Goal: Book appointment/travel/reservation

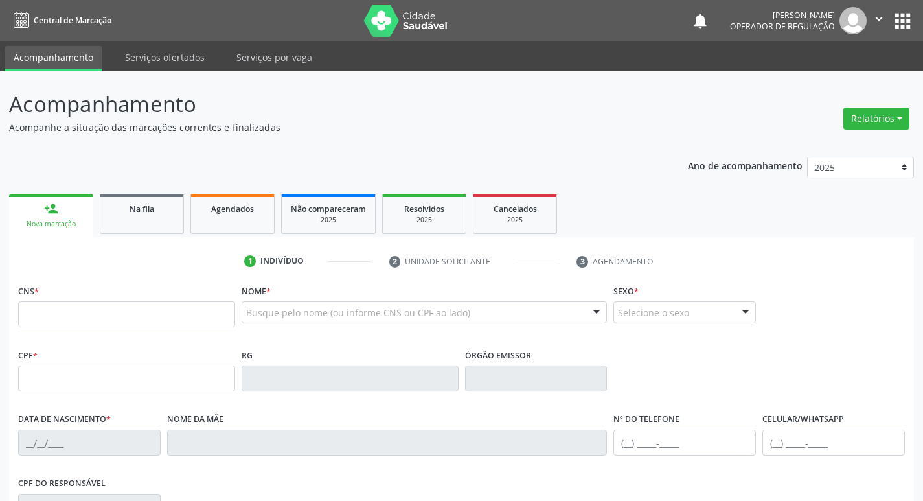
click at [78, 313] on input "text" at bounding box center [126, 314] width 217 height 26
click at [80, 316] on input "text" at bounding box center [126, 314] width 217 height 26
type input "707 6022 6554 1393"
type input "659.401.304-10"
type input "28/10/1961"
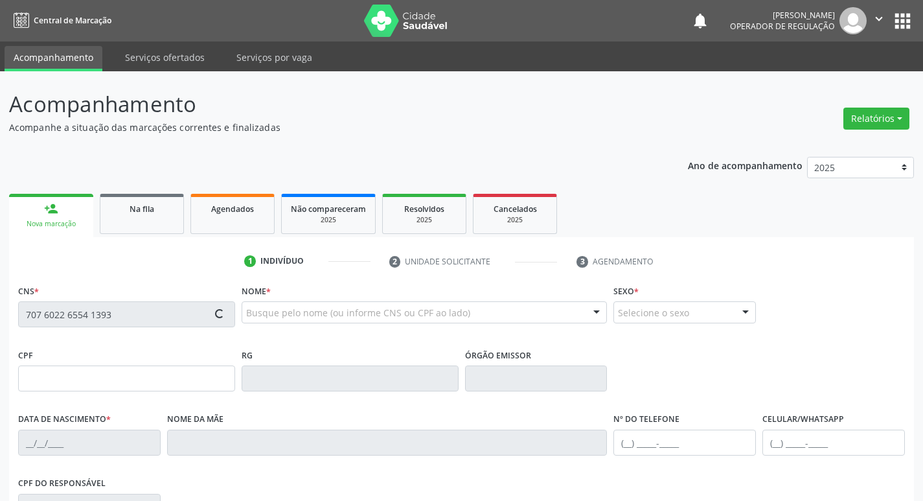
type input "Maria Jose da Conceião"
type input "(83) 99193-1471"
type input "873.928.954-00"
type input "26"
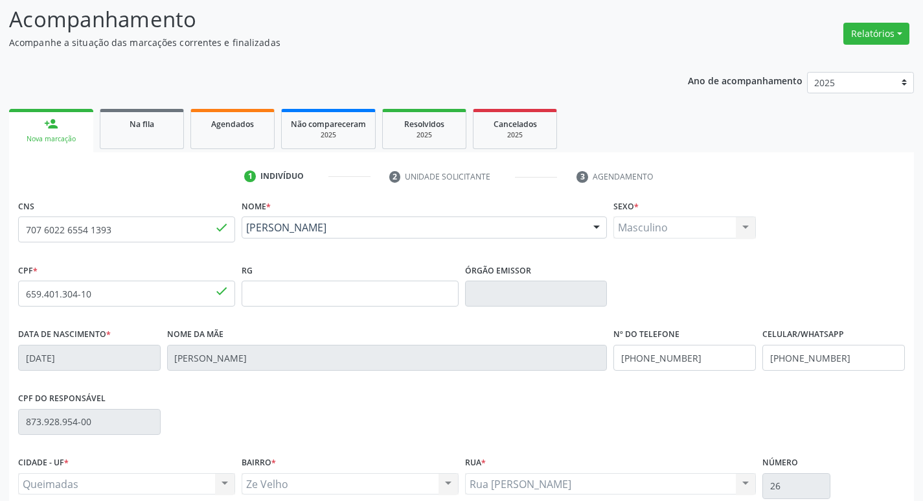
scroll to position [201, 0]
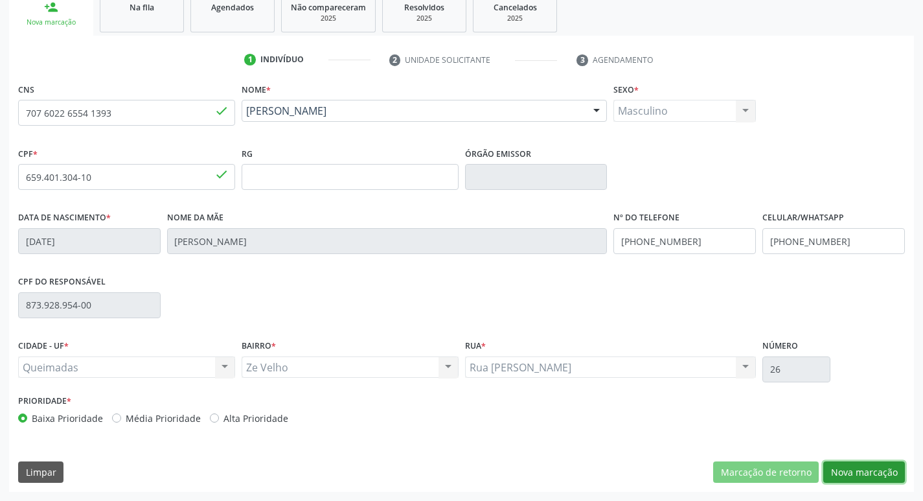
click at [861, 468] on button "Nova marcação" at bounding box center [864, 472] width 82 height 22
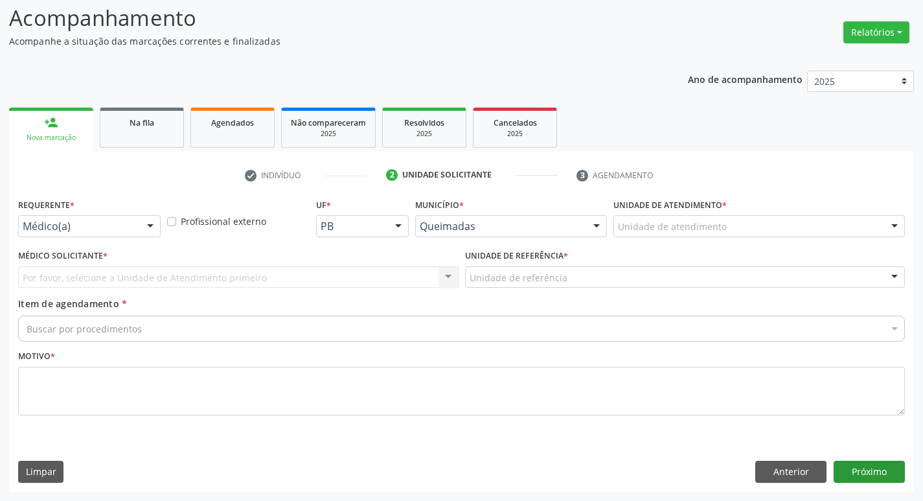
scroll to position [86, 0]
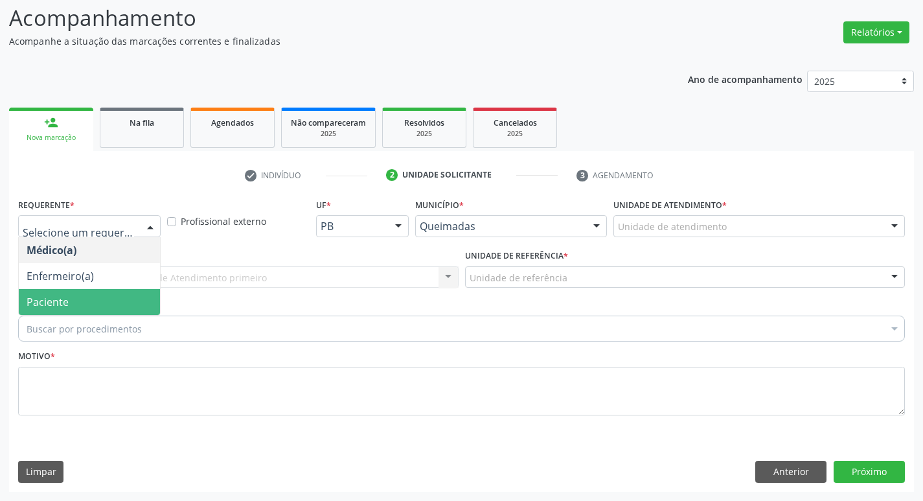
click at [82, 307] on span "Paciente" at bounding box center [89, 302] width 141 height 26
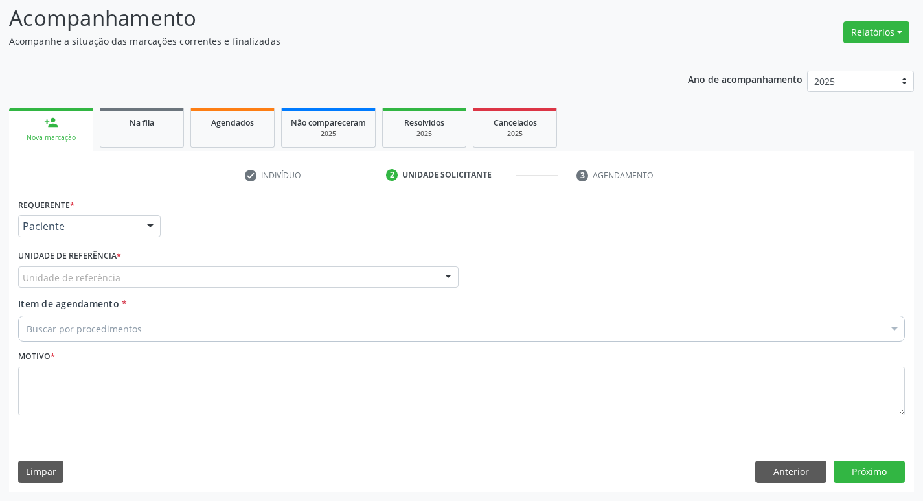
click at [76, 292] on div "Unidade de referência * Unidade de referência UBSF Ligeiro II UBSF Saulo Leal E…" at bounding box center [238, 271] width 447 height 51
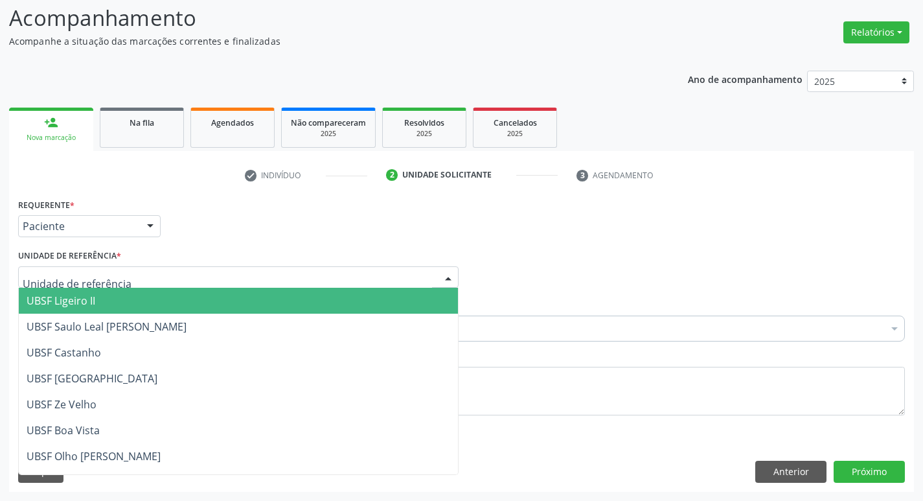
type input "Z"
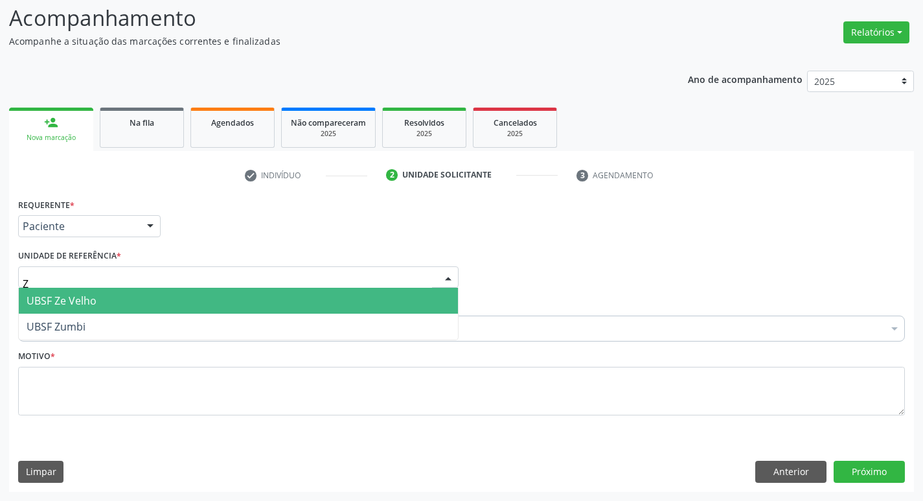
click at [104, 299] on span "UBSF Ze Velho" at bounding box center [238, 301] width 439 height 26
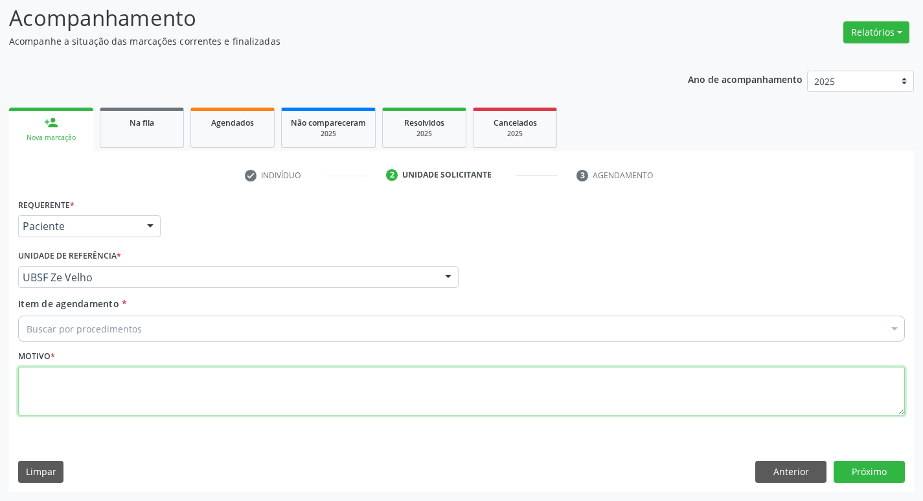
click at [102, 398] on textarea at bounding box center [461, 391] width 887 height 49
type textarea "AVALIACAO"
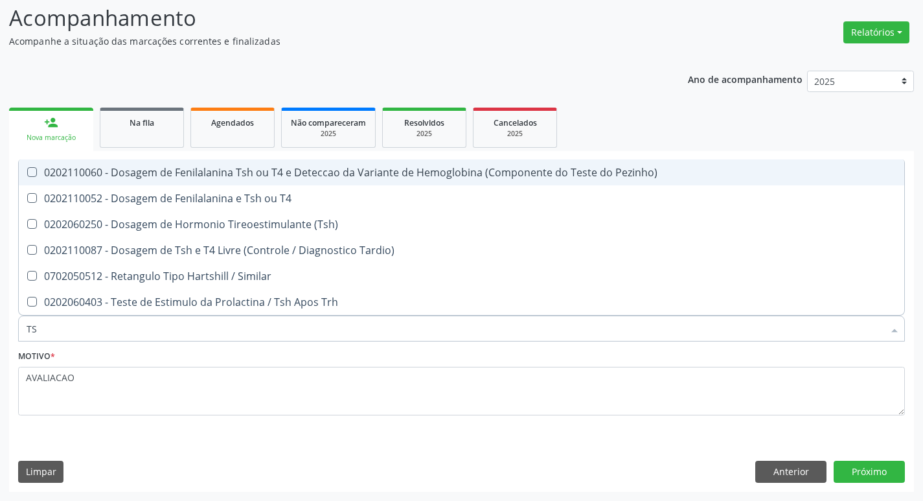
type input "TSH"
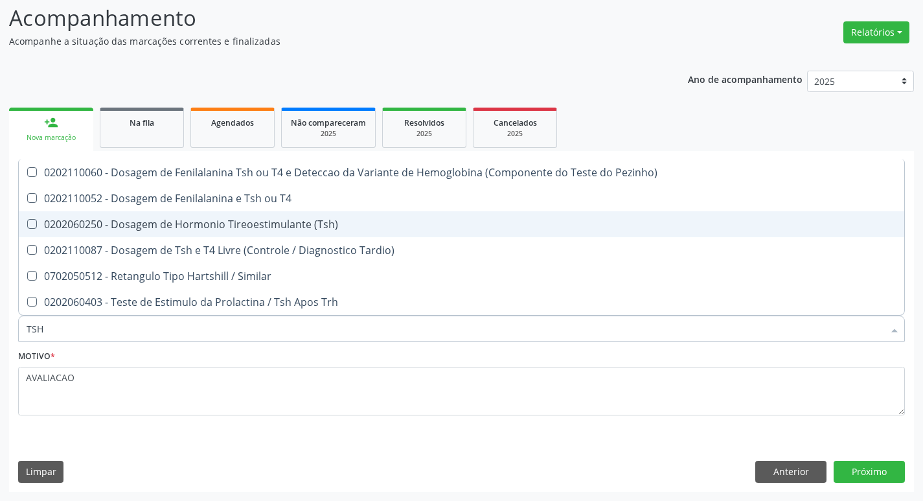
click at [271, 222] on div "0202060250 - Dosagem de Hormonio Tireoestimulante (Tsh)" at bounding box center [462, 224] width 870 height 10
checkbox \(Tsh\) "true"
type input "TS"
checkbox \(Tsh\) "false"
checkbox Tardio\) "true"
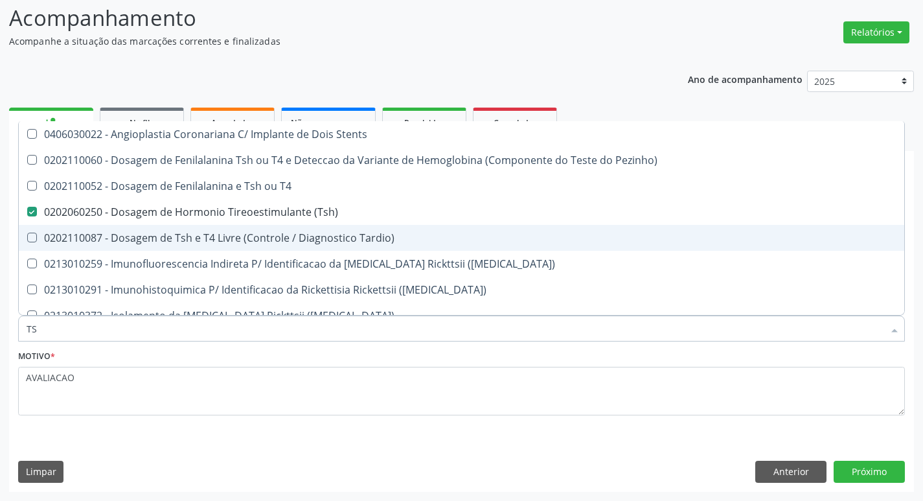
type input "T"
checkbox \(Tsh\) "false"
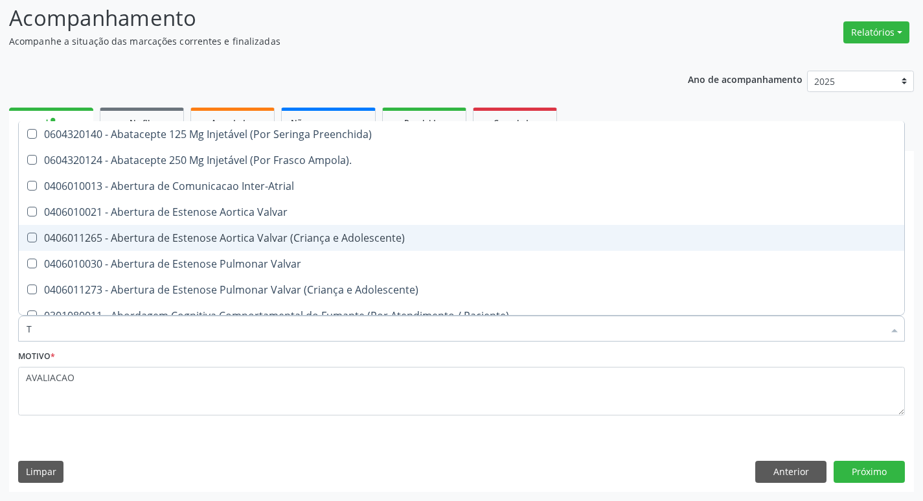
type input "T4"
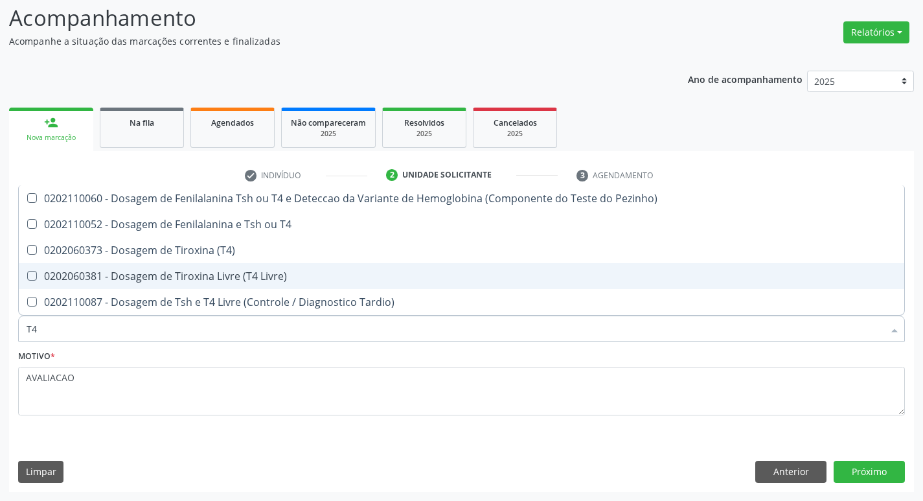
click at [268, 283] on span "0202060381 - Dosagem de Tiroxina Livre (T4 Livre)" at bounding box center [462, 276] width 886 height 26
checkbox Livre\) "true"
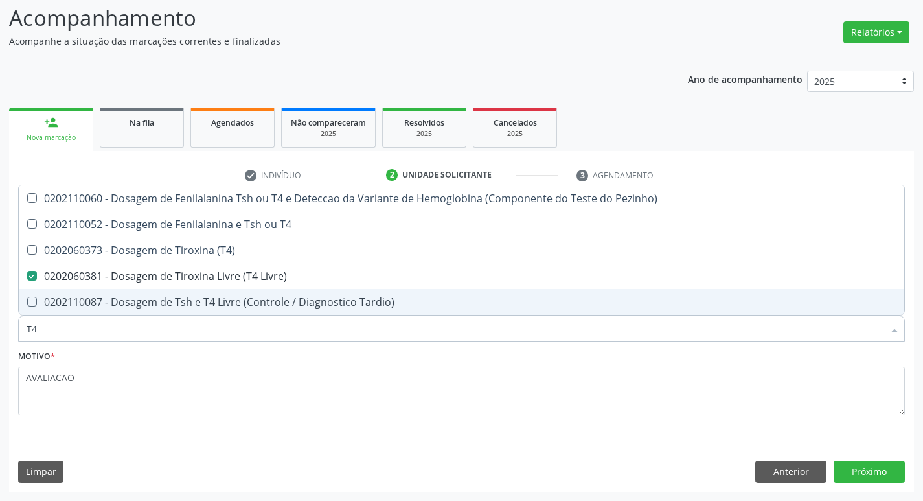
click at [879, 484] on div "Requerente * Paciente Médico(a) Enfermeiro(a) Paciente Nenhum resultado encontr…" at bounding box center [461, 343] width 905 height 296
checkbox T4 "true"
checkbox \(T4\) "true"
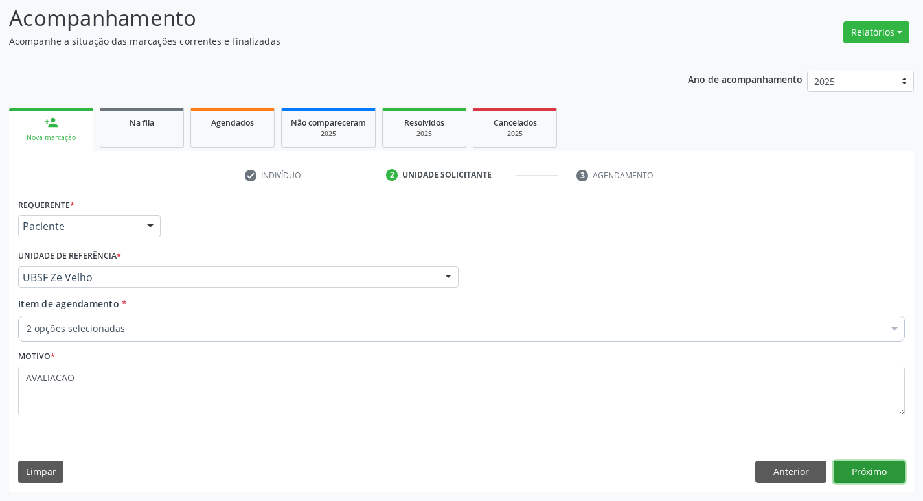
click at [869, 475] on button "Próximo" at bounding box center [869, 472] width 71 height 22
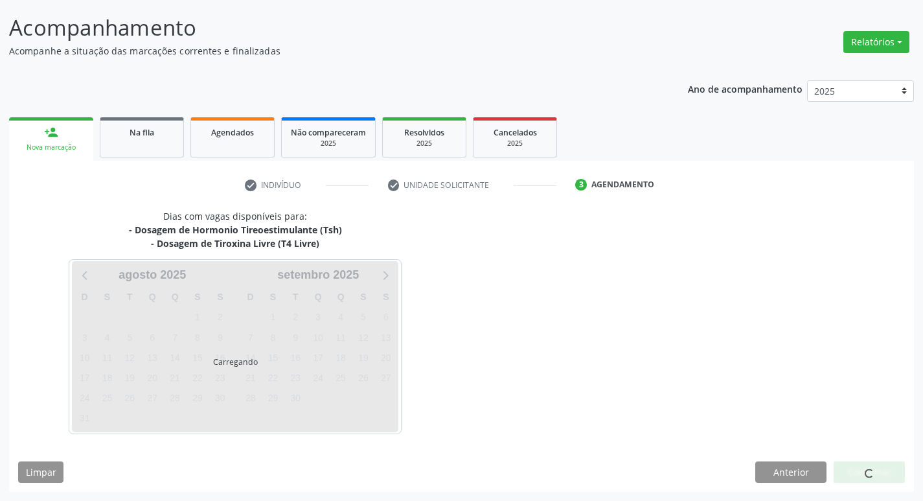
scroll to position [76, 0]
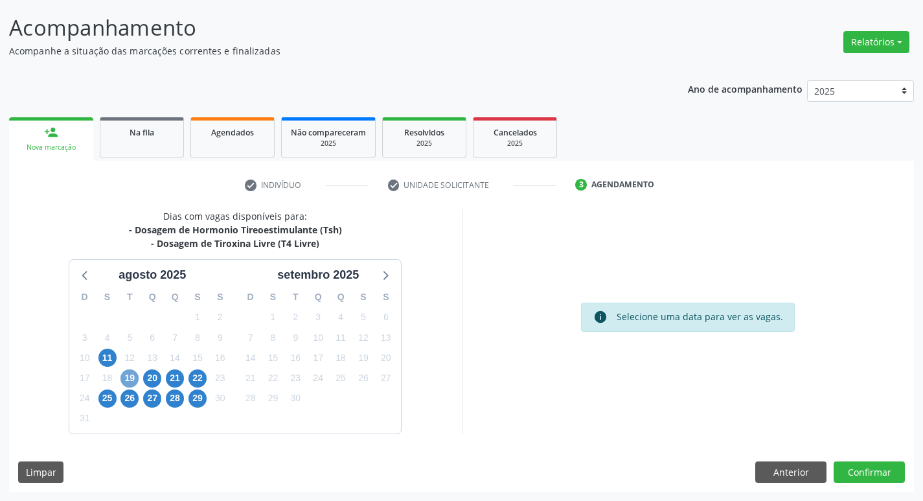
click at [128, 376] on span "19" at bounding box center [129, 378] width 18 height 18
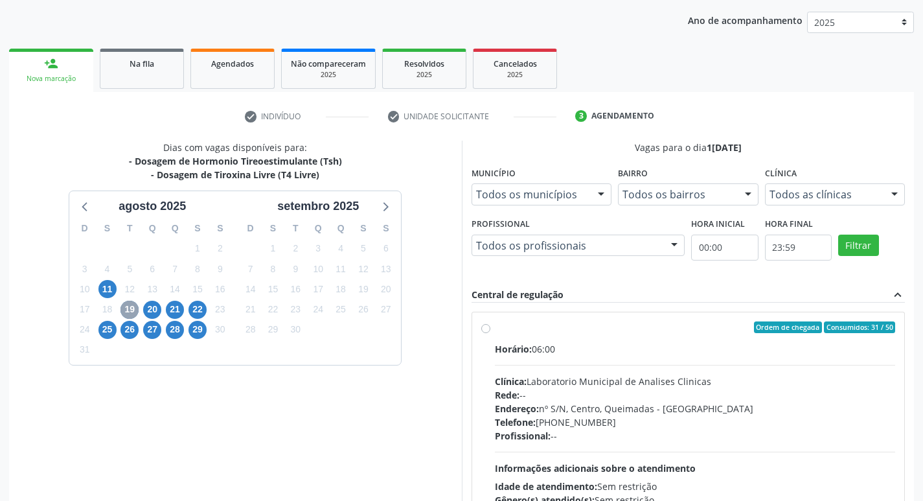
scroll to position [250, 0]
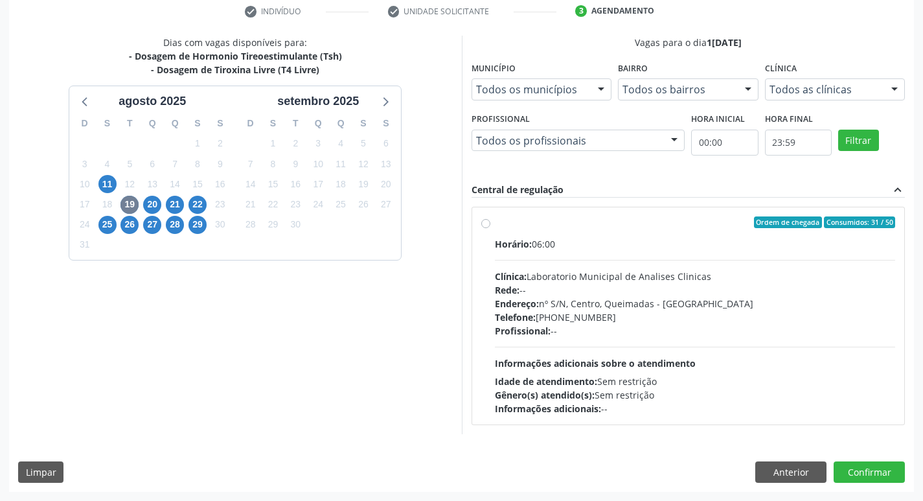
click at [571, 323] on div "Telefone: (83) 33921344" at bounding box center [695, 317] width 401 height 14
click at [490, 228] on input "Ordem de chegada Consumidos: 31 / 50 Horário: 06:00 Clínica: Laboratorio Munici…" at bounding box center [485, 222] width 9 height 12
radio input "true"
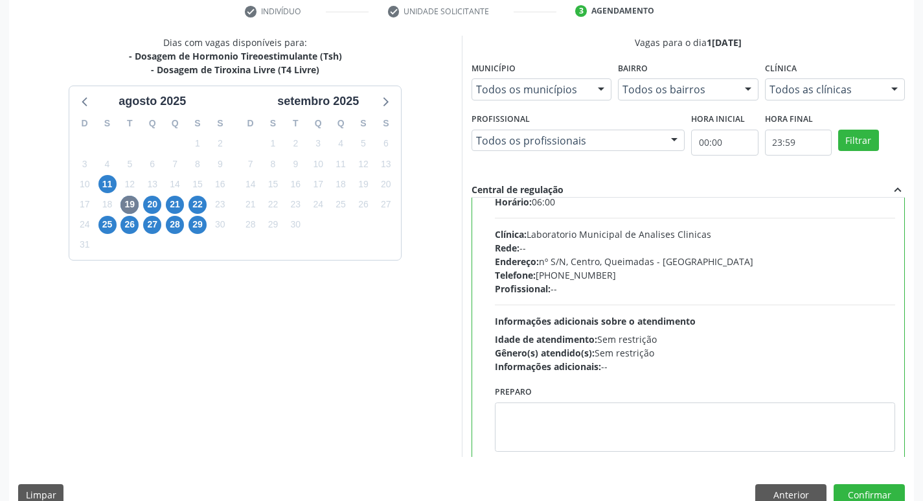
scroll to position [64, 0]
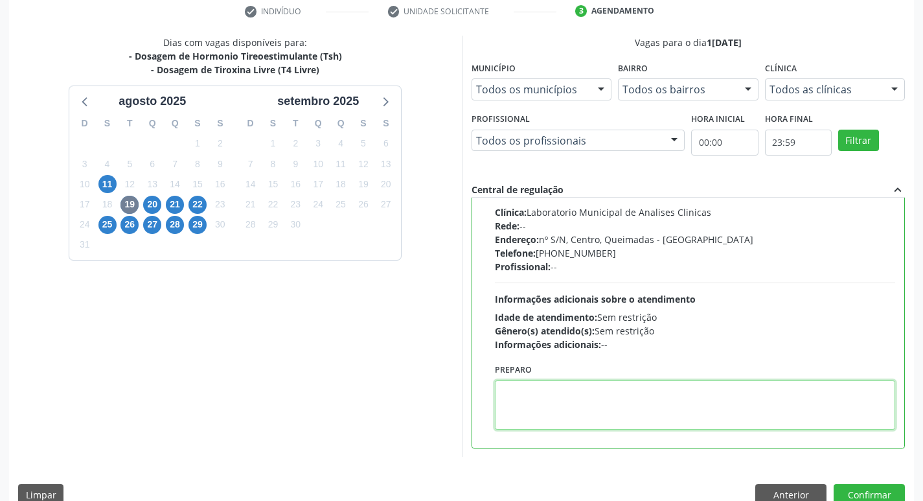
click at [553, 403] on textarea at bounding box center [695, 404] width 401 height 49
drag, startPoint x: 504, startPoint y: 393, endPoint x: 520, endPoint y: 393, distance: 16.2
click at [520, 393] on textarea "IR EM [GEOGRAPHIC_DATA]" at bounding box center [695, 404] width 401 height 49
click at [503, 390] on textarea "IR EM [GEOGRAPHIC_DATA]" at bounding box center [695, 404] width 401 height 49
drag, startPoint x: 500, startPoint y: 389, endPoint x: 571, endPoint y: 389, distance: 70.6
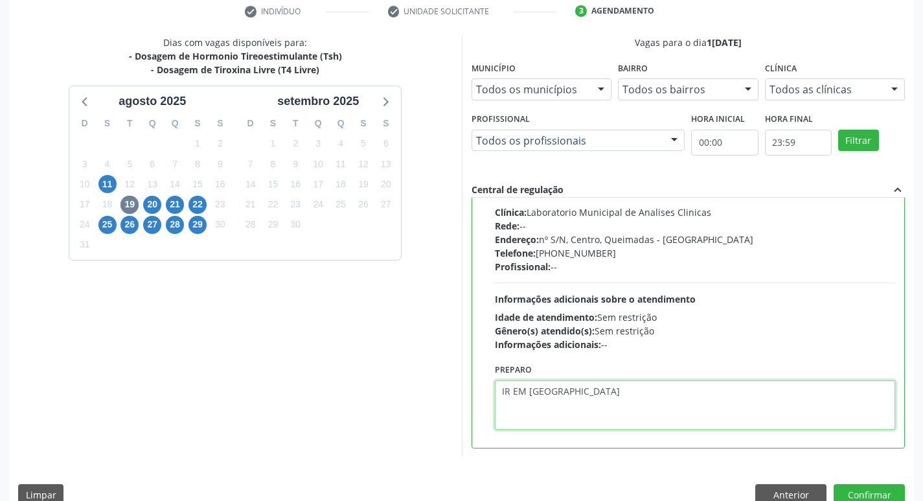
click at [571, 389] on textarea "IR EM [GEOGRAPHIC_DATA]" at bounding box center [695, 404] width 401 height 49
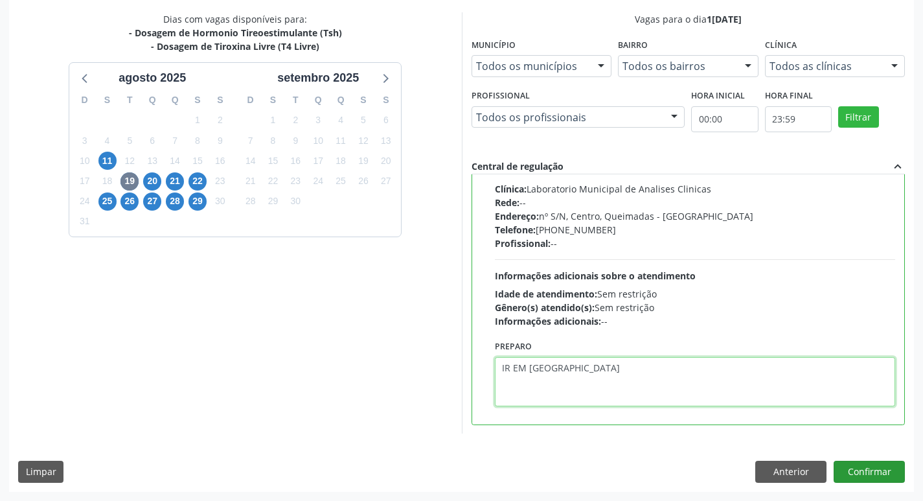
type textarea "IR EM [GEOGRAPHIC_DATA]"
click at [880, 468] on button "Confirmar" at bounding box center [869, 472] width 71 height 22
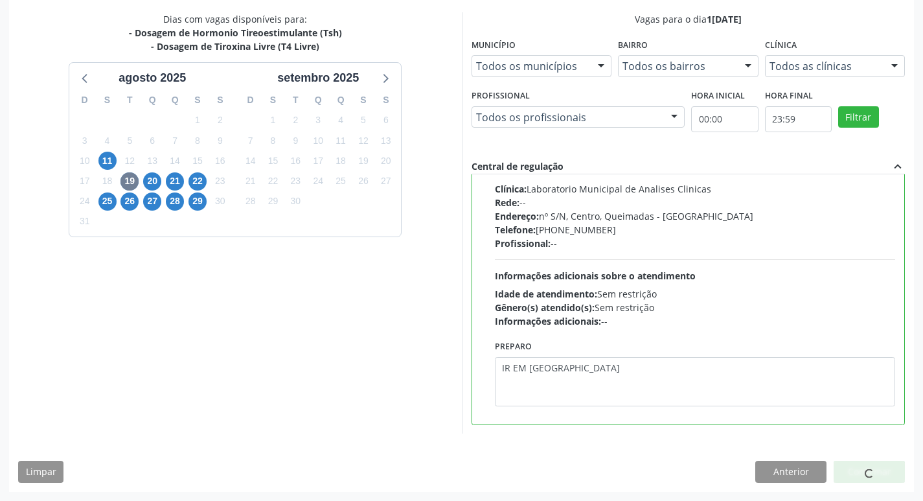
scroll to position [0, 0]
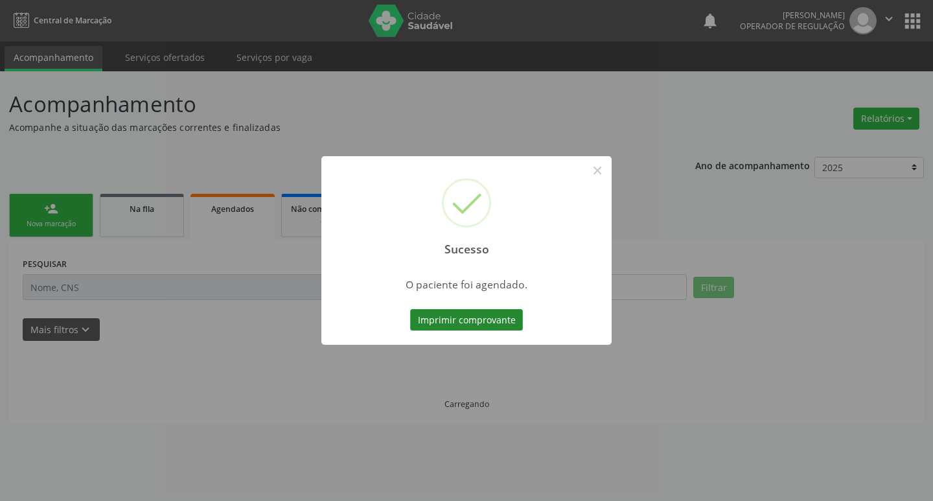
click at [479, 312] on button "Imprimir comprovante" at bounding box center [466, 320] width 113 height 22
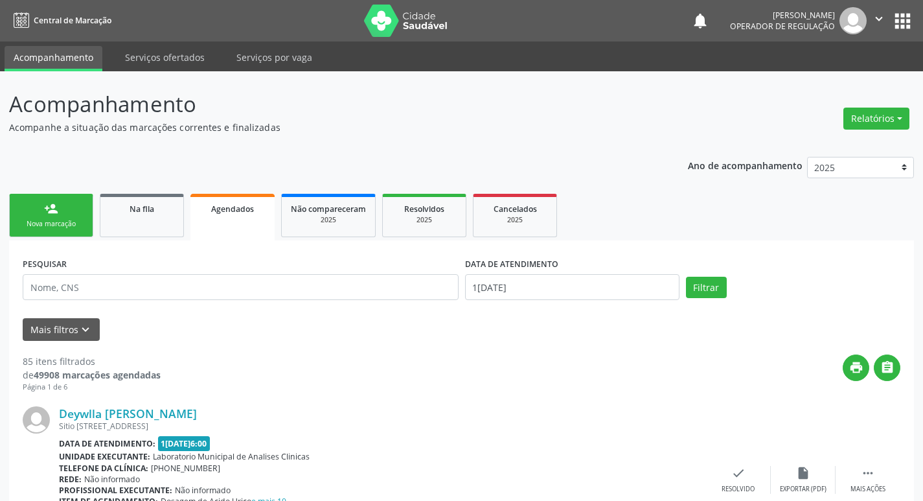
click at [79, 204] on link "person_add Nova marcação" at bounding box center [51, 215] width 84 height 43
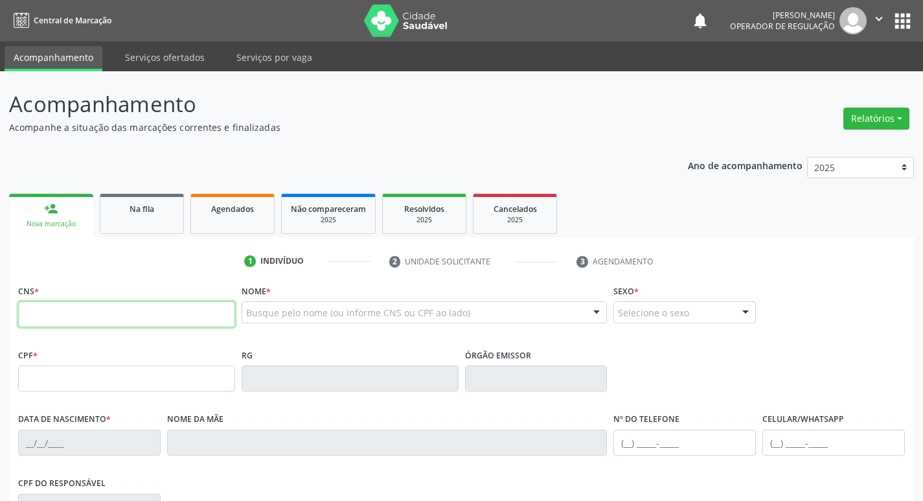
click at [104, 312] on input "text" at bounding box center [126, 314] width 217 height 26
click at [50, 316] on input "text" at bounding box center [126, 314] width 217 height 26
type input "704 3015 4217 1193"
type input "087.435.144-80"
type input "01/11/1957"
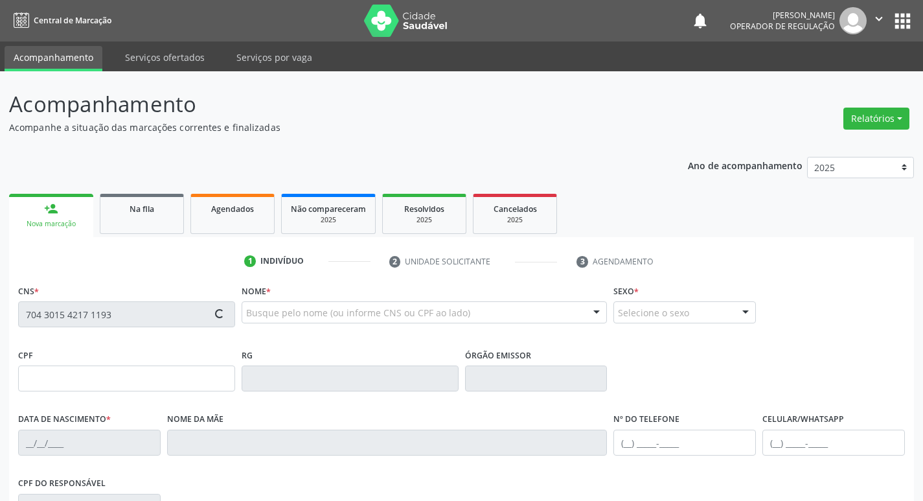
type input "Alzira Jorge de Araujo"
type input "(83) 99617-6274"
type input "11"
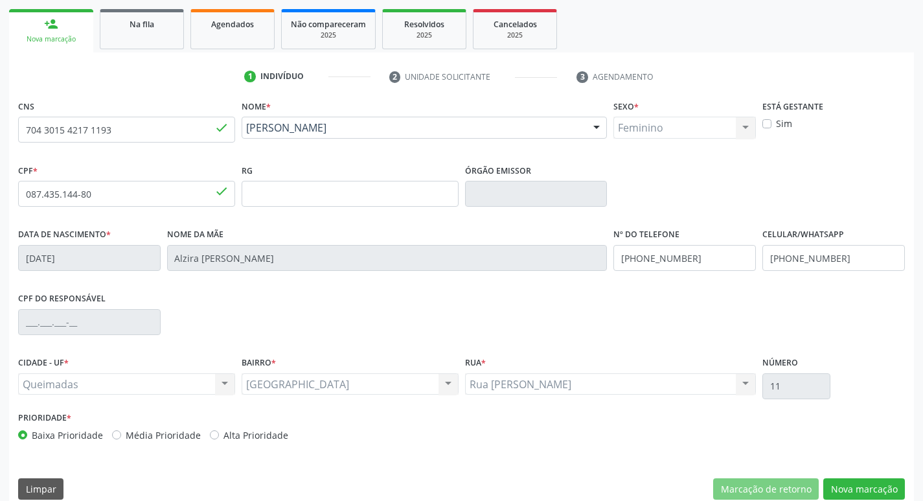
scroll to position [201, 0]
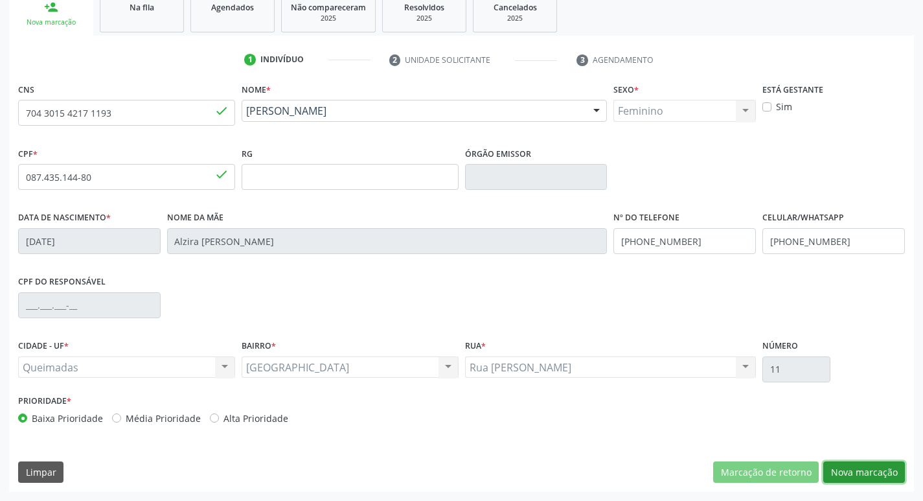
click at [862, 473] on button "Nova marcação" at bounding box center [864, 472] width 82 height 22
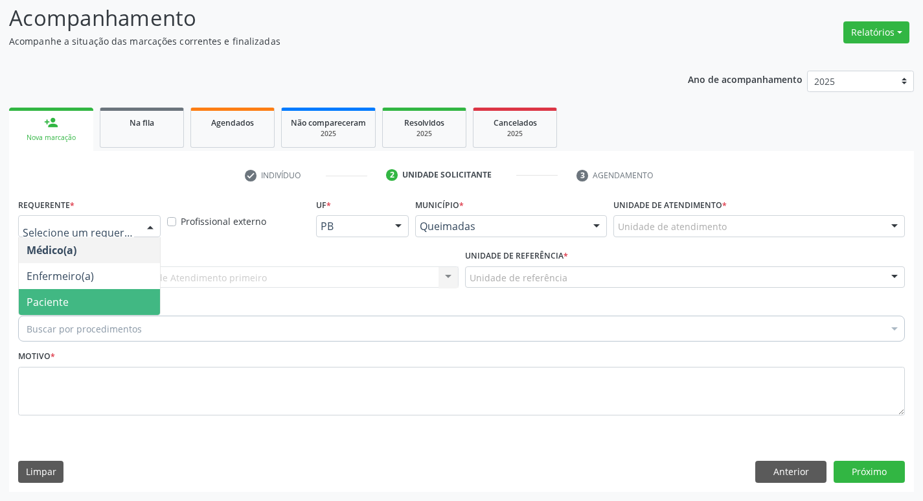
click at [101, 306] on span "Paciente" at bounding box center [89, 302] width 141 height 26
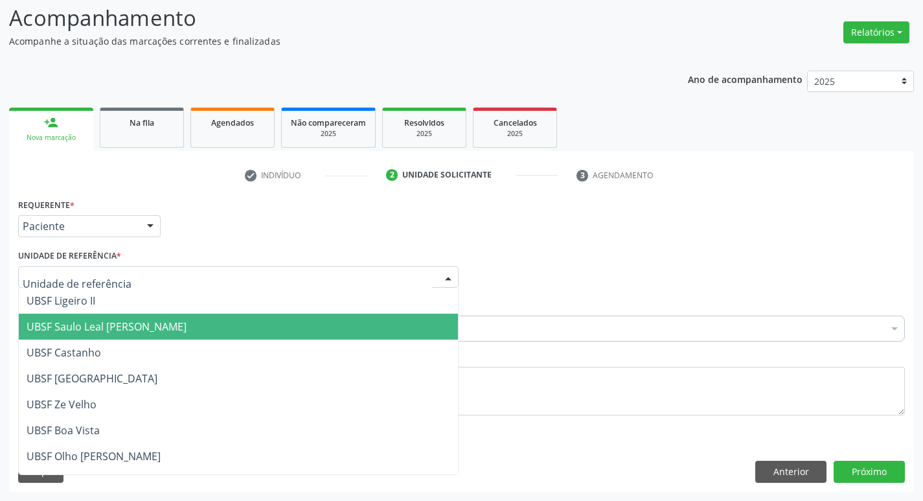
click at [106, 321] on span "UBSF Saulo Leal [PERSON_NAME]" at bounding box center [107, 326] width 160 height 14
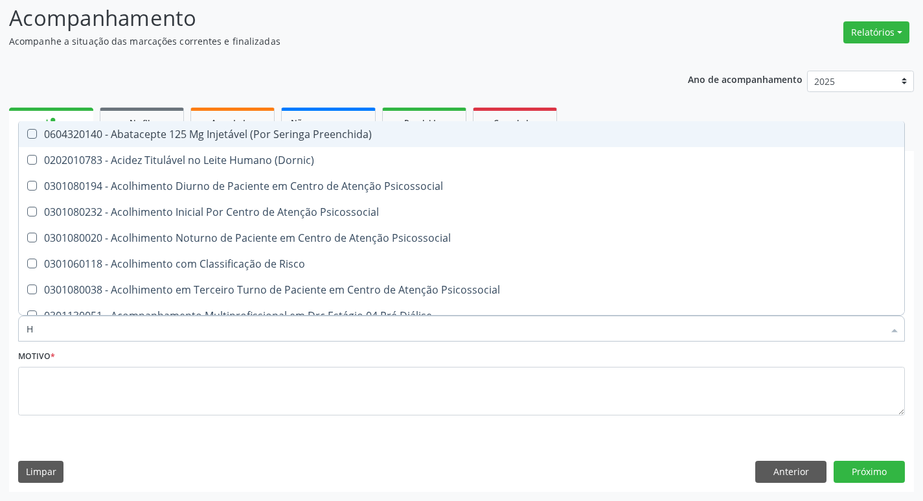
type input "HEMOGR"
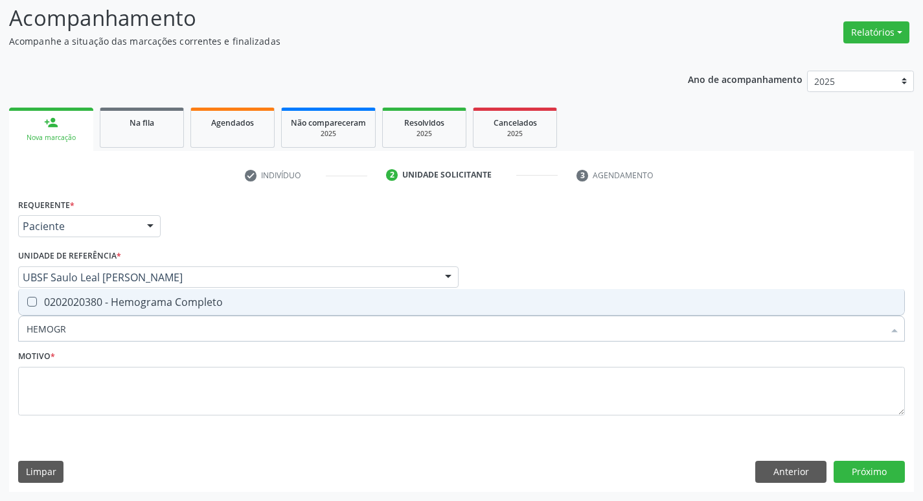
click at [145, 302] on div "0202020380 - Hemograma Completo" at bounding box center [462, 302] width 870 height 10
checkbox Completo "true"
type input "HEMOG"
checkbox Completo "false"
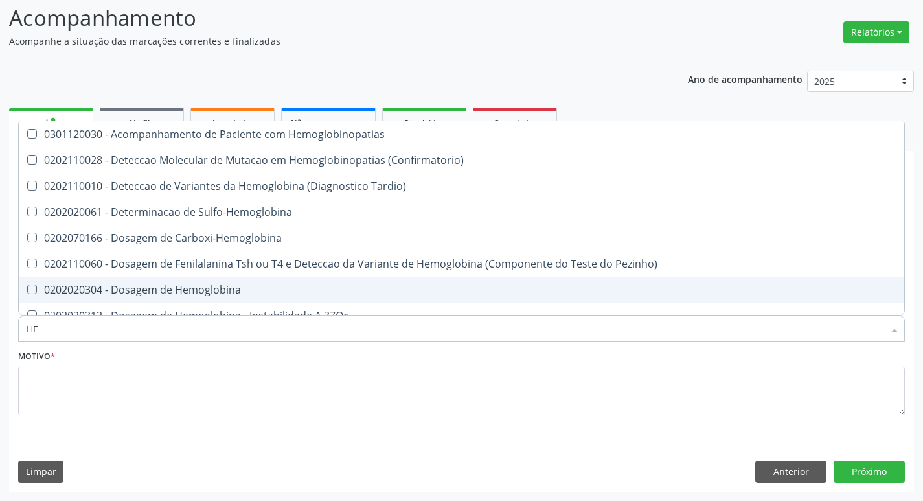
type input "H"
checkbox Completo "false"
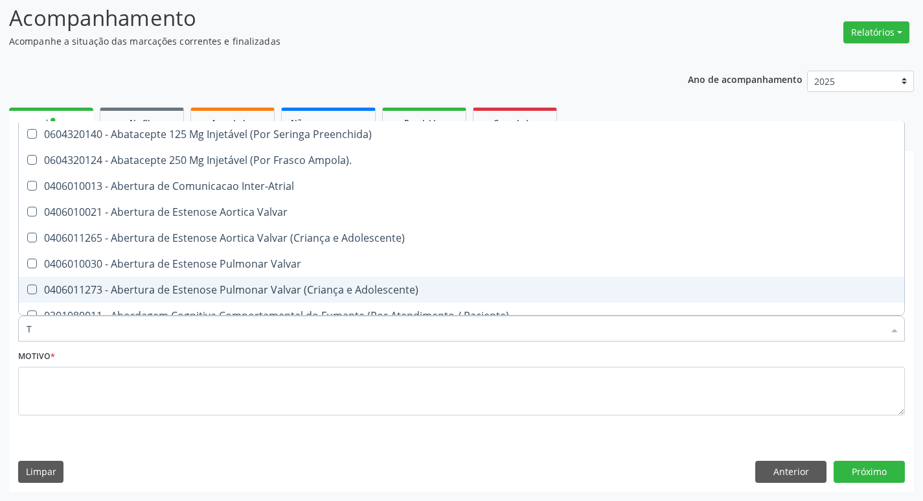
type input "TEMPO DE C"
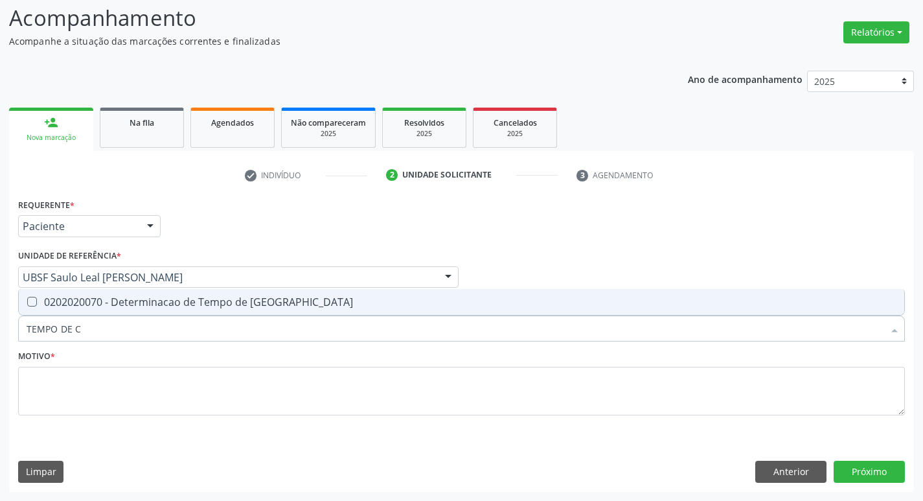
click at [168, 299] on div "0202020070 - Determinacao de Tempo de [GEOGRAPHIC_DATA]" at bounding box center [462, 302] width 870 height 10
checkbox Coagulacao "true"
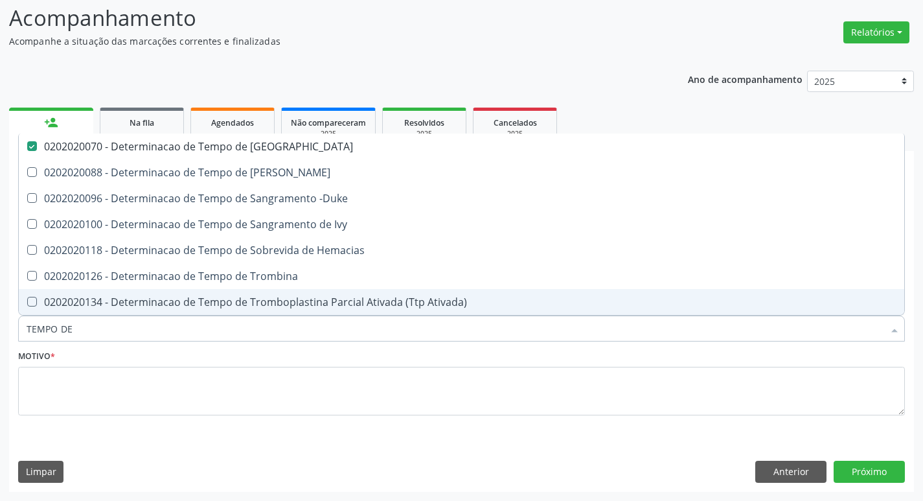
type input "TEMPO DE S"
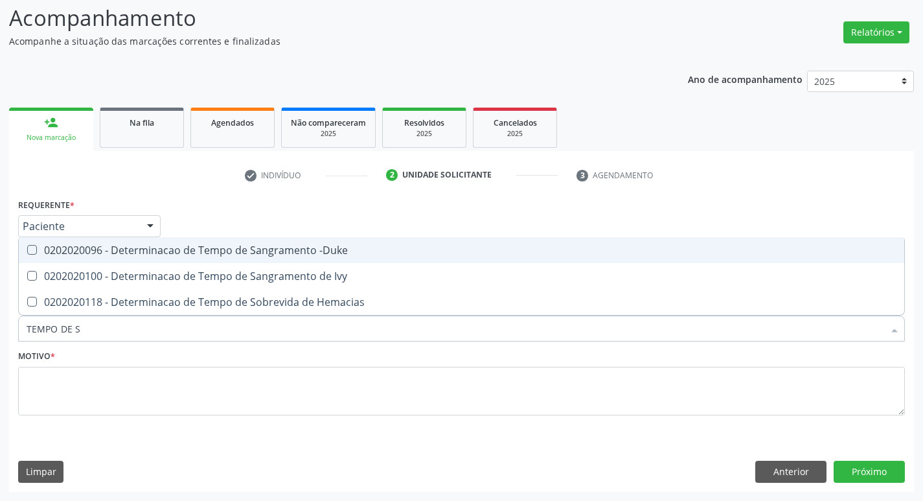
click at [218, 252] on div "0202020096 - Determinacao de Tempo de Sangramento -Duke" at bounding box center [462, 250] width 870 height 10
checkbox -Duke "true"
type input "TEMPO DE"
checkbox Hemacias "true"
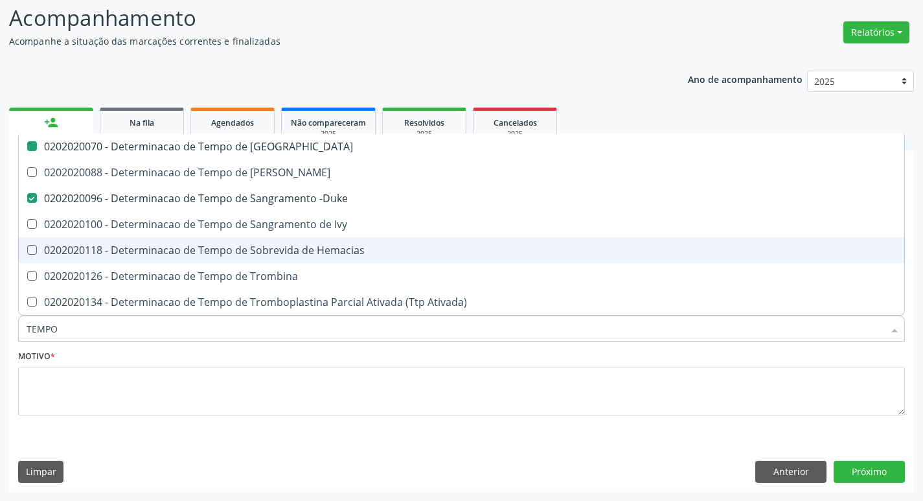
type input "TEMPO"
checkbox Coagulacao "false"
checkbox -Duke "false"
type input "T"
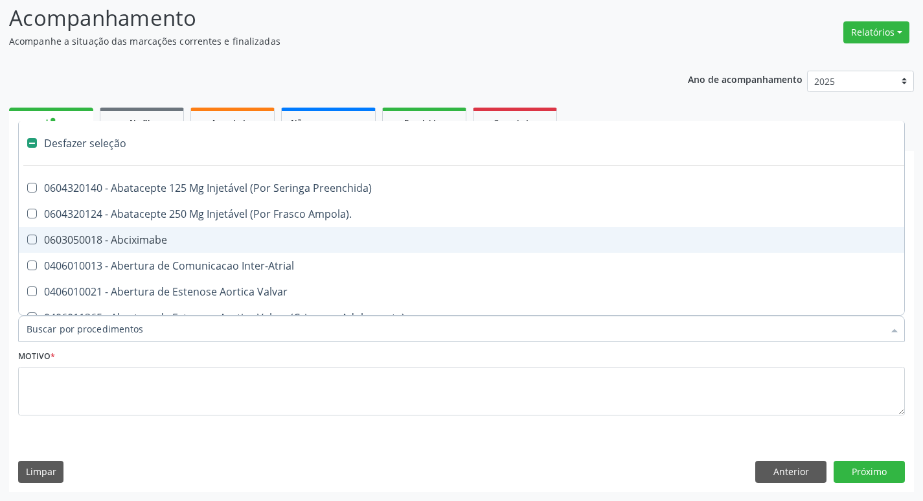
type input "G"
checkbox Estereotaxica "true"
checkbox Pre-Escalenica "true"
checkbox Persistente "true"
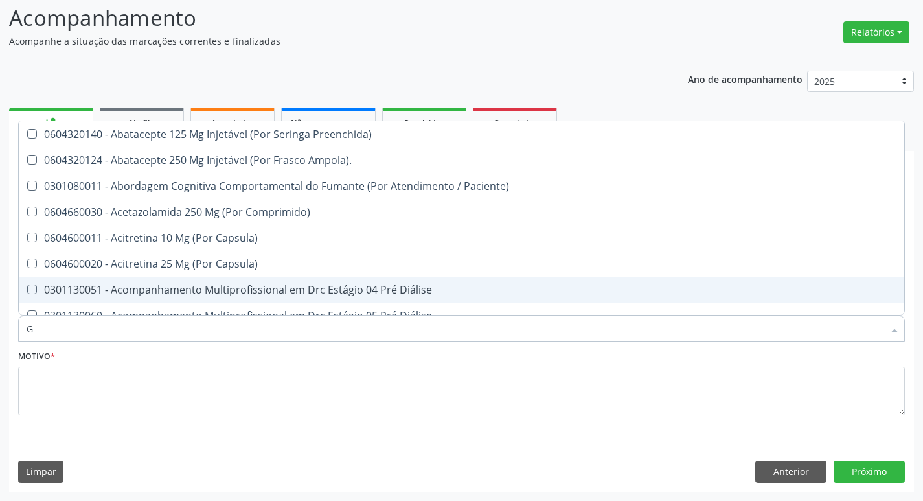
type input "GLICOSE"
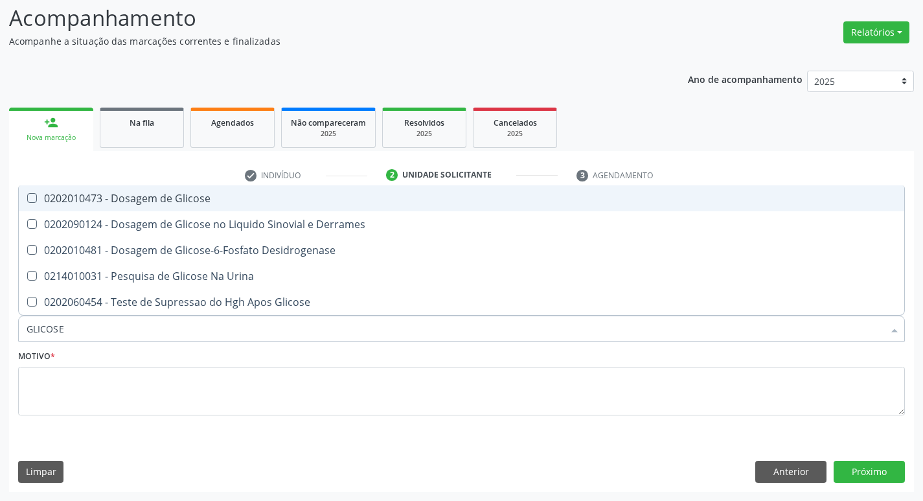
click at [155, 194] on div "0202010473 - Dosagem de Glicose" at bounding box center [462, 198] width 870 height 10
checkbox Glicose "true"
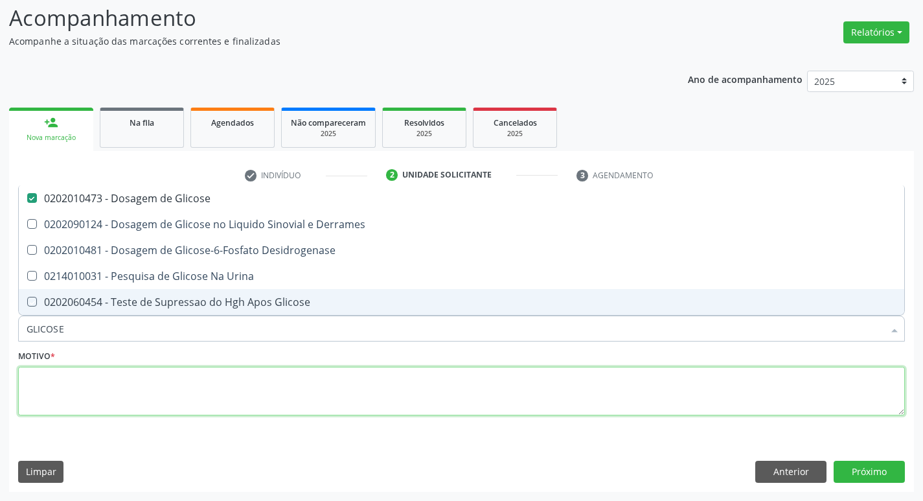
click at [130, 371] on textarea at bounding box center [461, 391] width 887 height 49
checkbox Derrames "true"
checkbox Desidrogenase "true"
checkbox Urina "true"
checkbox Glicose "true"
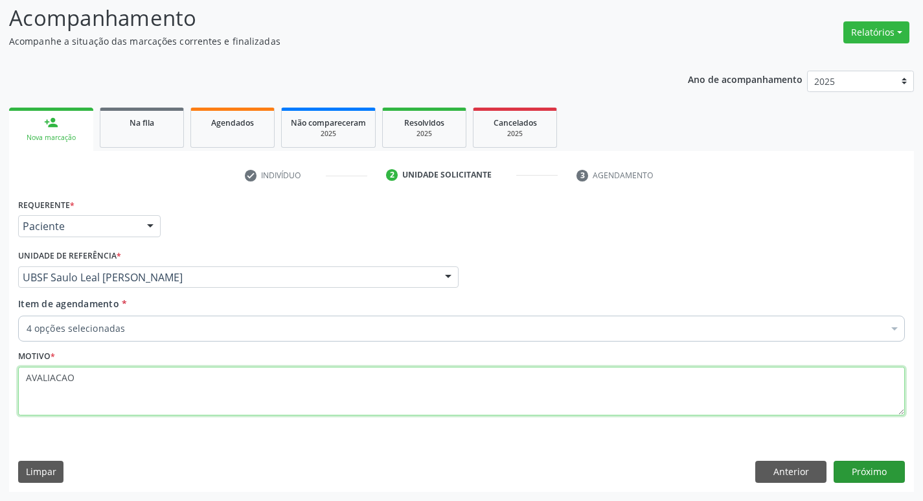
type textarea "AVALIACAO"
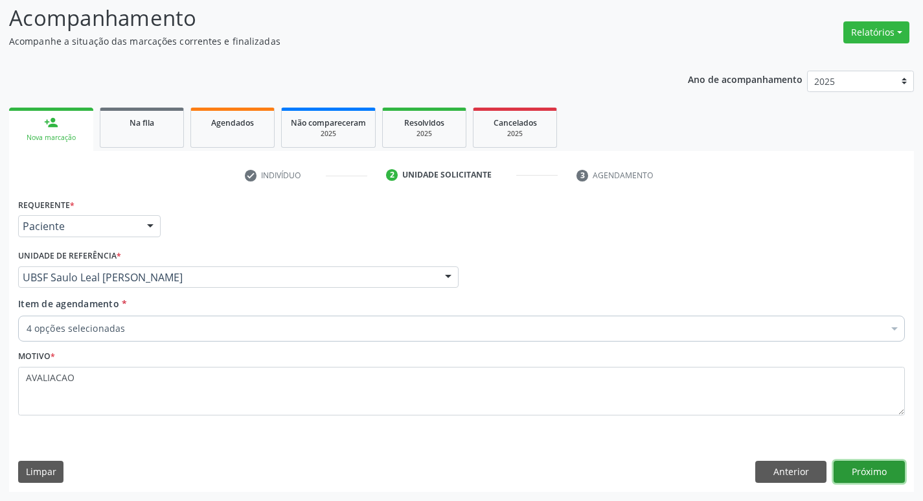
click at [865, 466] on button "Próximo" at bounding box center [869, 472] width 71 height 22
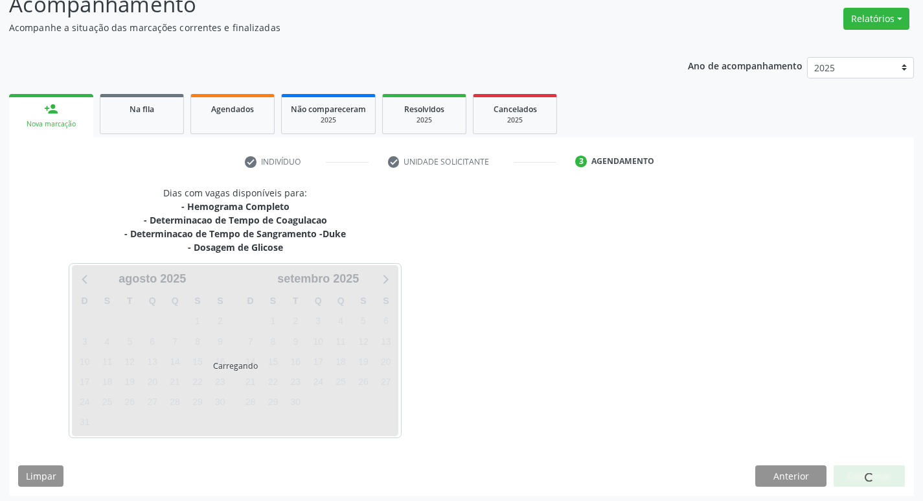
scroll to position [104, 0]
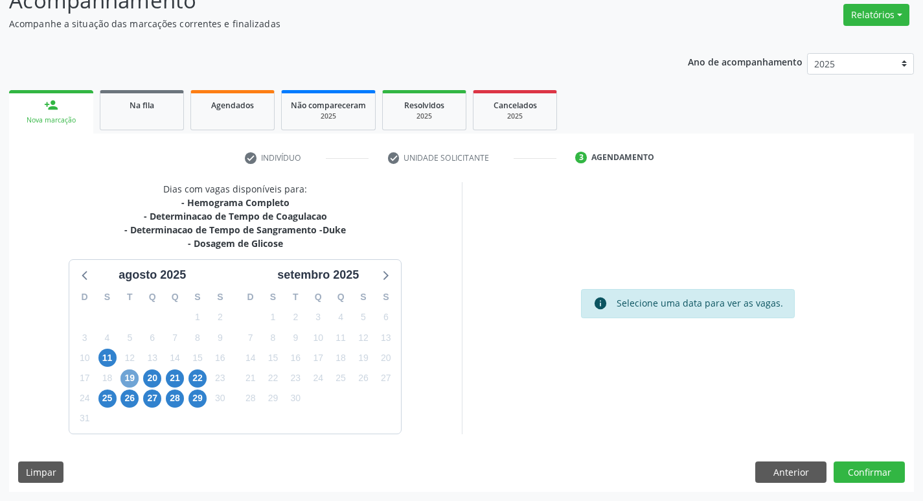
click at [133, 382] on span "19" at bounding box center [129, 378] width 18 height 18
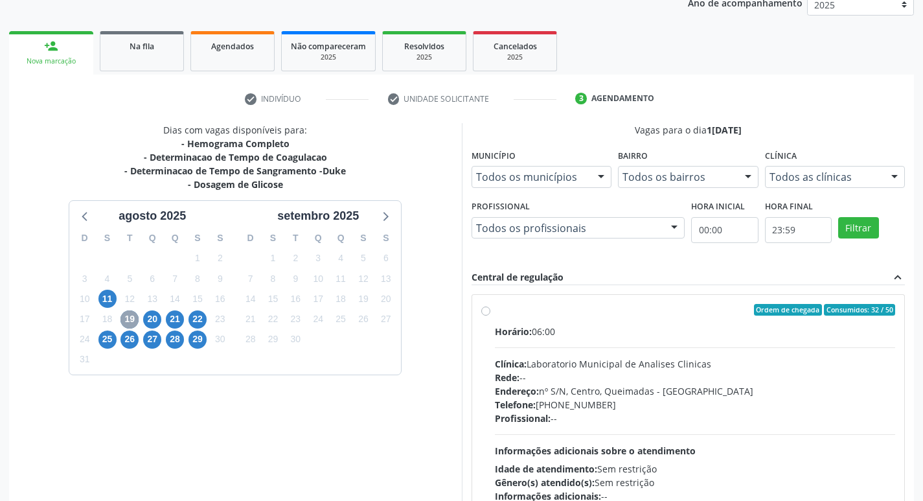
scroll to position [233, 0]
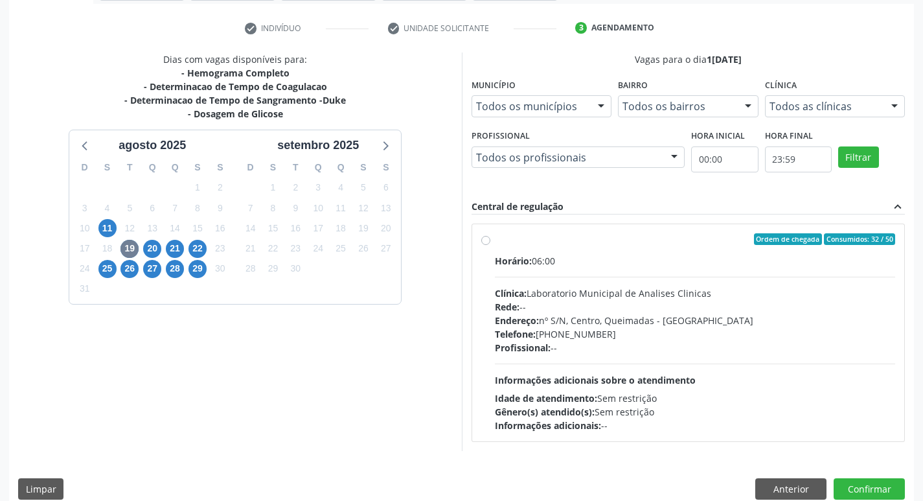
click at [599, 328] on div "Telefone: (83) 33921344" at bounding box center [695, 334] width 401 height 14
click at [490, 245] on input "Ordem de chegada Consumidos: 32 / 50 Horário: 06:00 Clínica: Laboratorio Munici…" at bounding box center [485, 239] width 9 height 12
radio input "true"
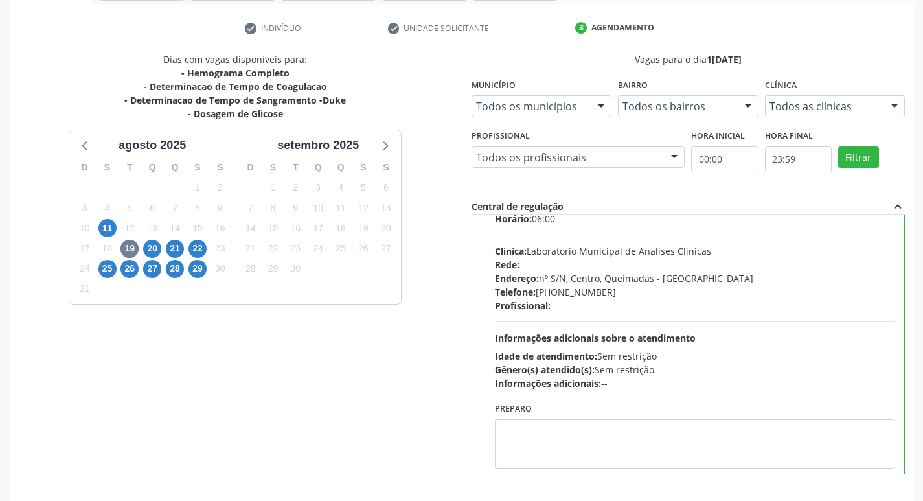
scroll to position [64, 0]
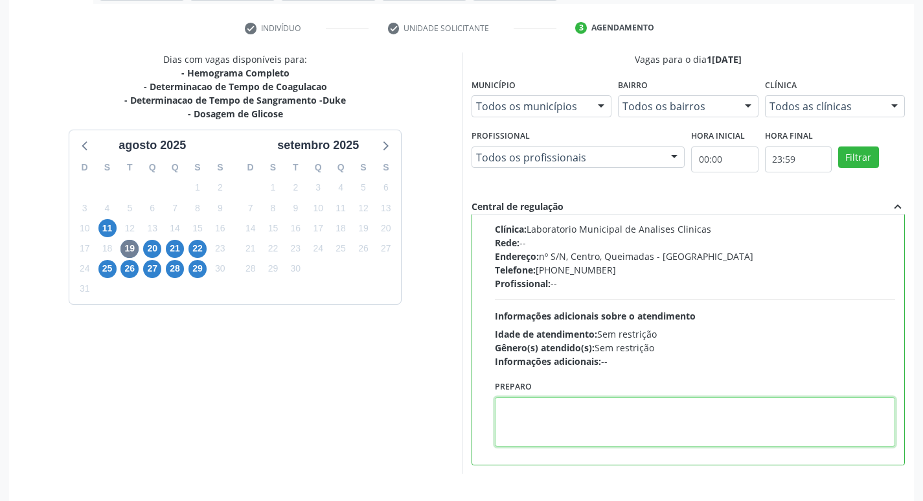
drag, startPoint x: 619, startPoint y: 445, endPoint x: 595, endPoint y: 435, distance: 26.5
click at [616, 445] on textarea at bounding box center [695, 421] width 401 height 49
click at [593, 434] on textarea at bounding box center [695, 421] width 401 height 49
paste textarea "IR EM [GEOGRAPHIC_DATA]"
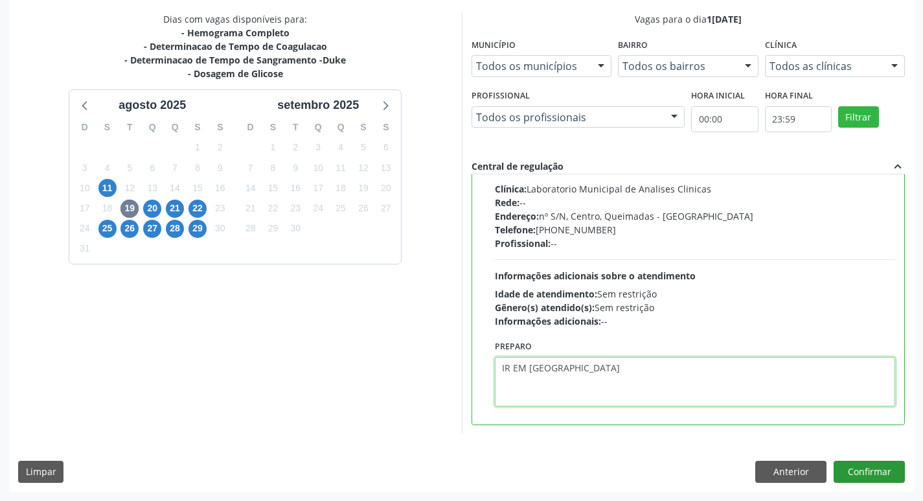
type textarea "IR EM [GEOGRAPHIC_DATA]"
click at [863, 468] on button "Confirmar" at bounding box center [869, 472] width 71 height 22
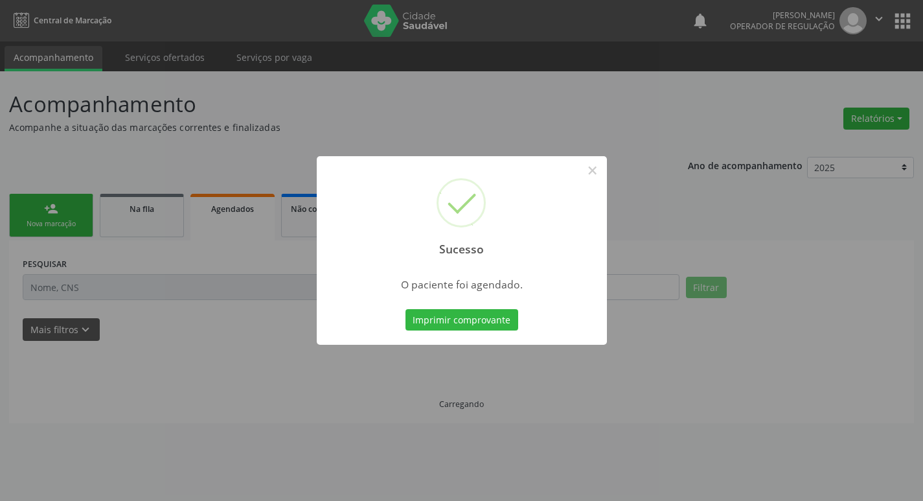
scroll to position [0, 0]
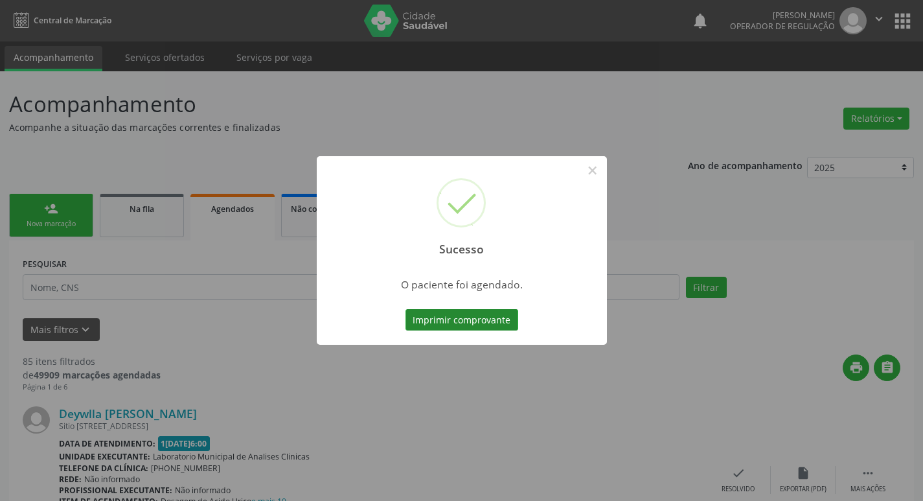
click at [455, 325] on button "Imprimir comprovante" at bounding box center [462, 320] width 113 height 22
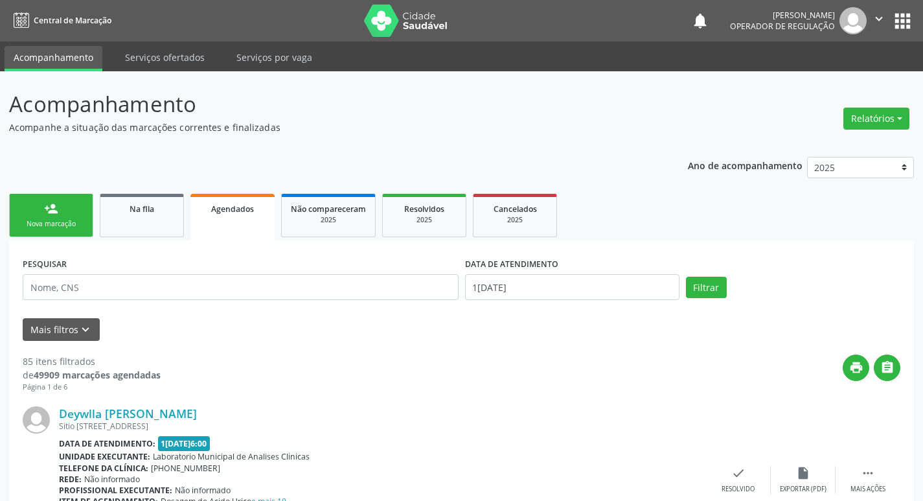
click at [66, 220] on div "Nova marcação" at bounding box center [51, 224] width 65 height 10
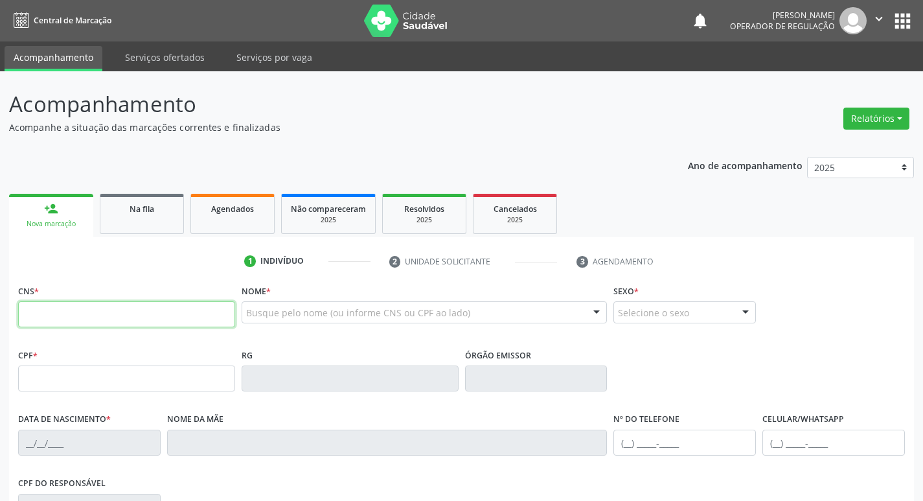
click at [75, 306] on input "text" at bounding box center [126, 314] width 217 height 26
type input "704 6081 7076 7220"
type input "254.118.698-38"
type input "[DATE]"
type input "[PERSON_NAME]"
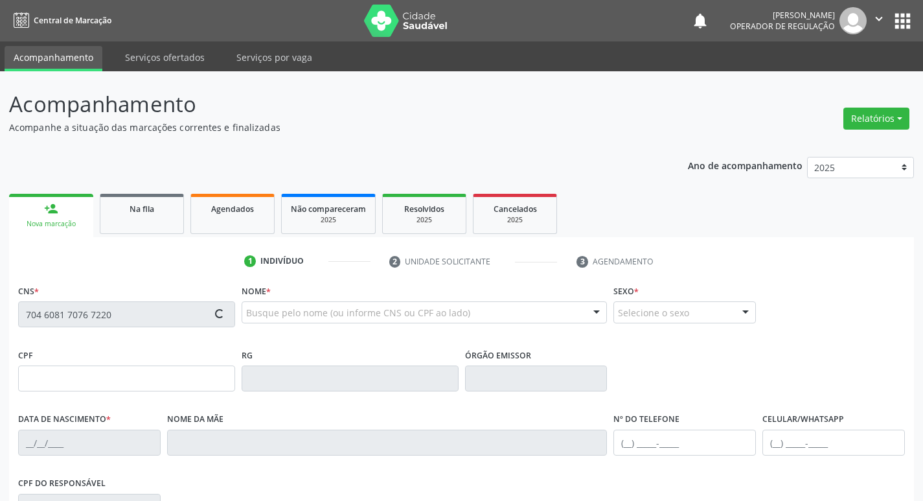
type input "[PHONE_NUMBER]"
type input "S/N"
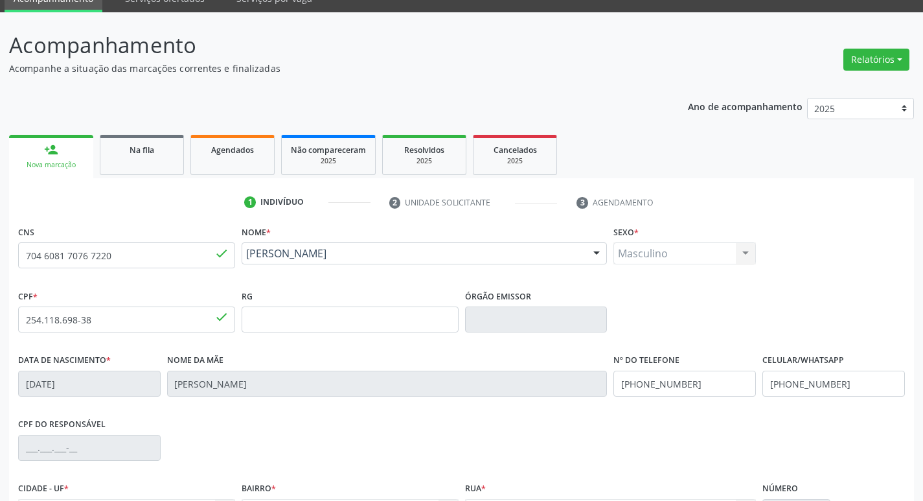
scroll to position [201, 0]
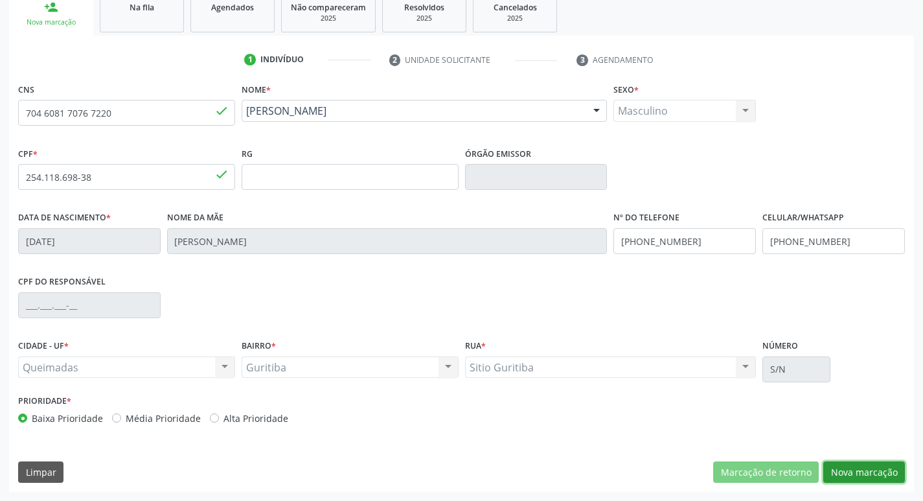
click at [840, 470] on button "Nova marcação" at bounding box center [864, 472] width 82 height 22
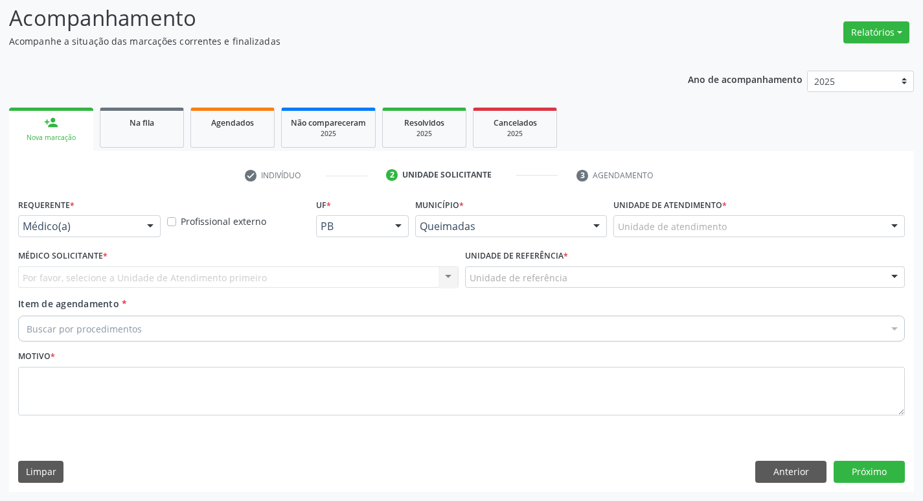
scroll to position [86, 0]
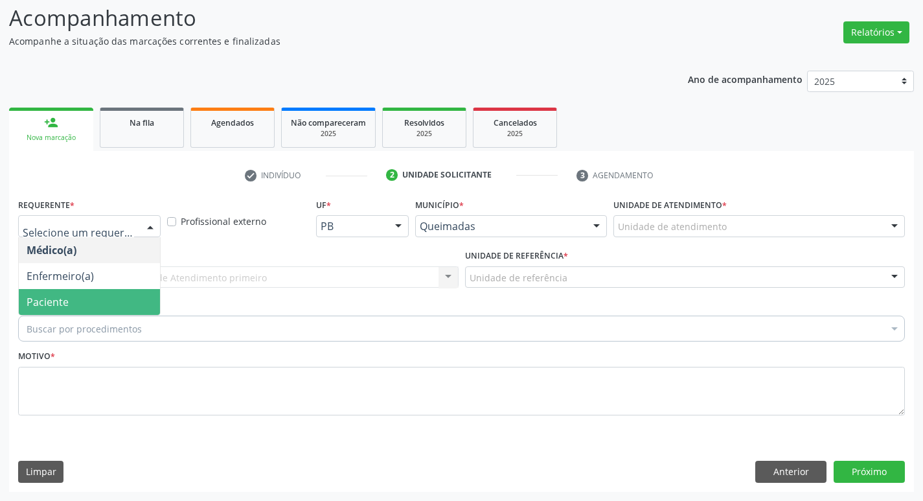
click at [83, 303] on span "Paciente" at bounding box center [89, 302] width 141 height 26
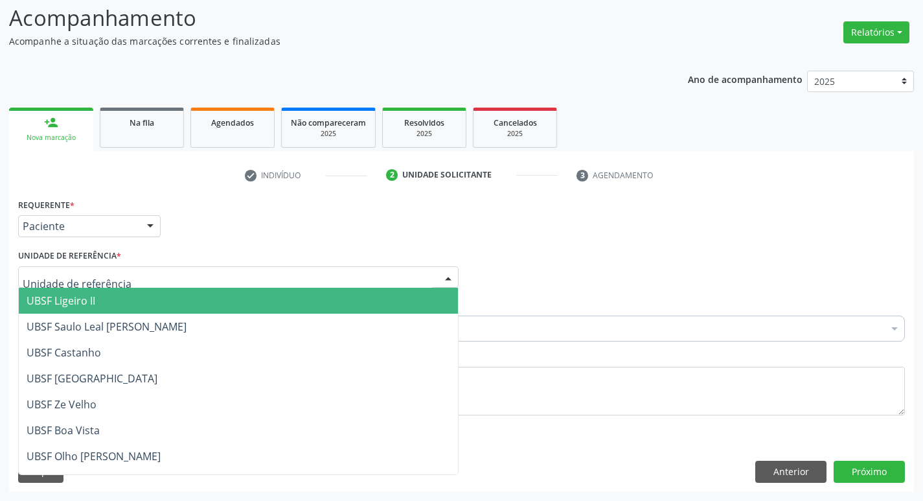
click at [86, 269] on div at bounding box center [238, 277] width 440 height 22
type input "GU"
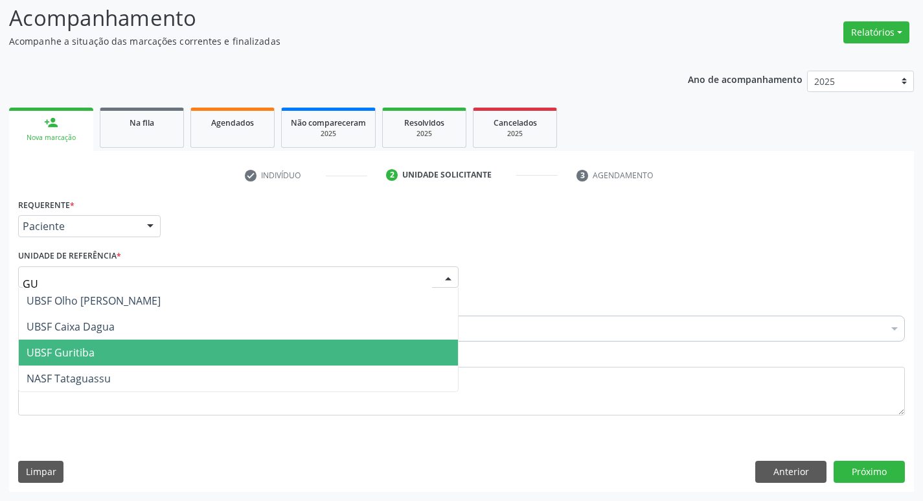
click at [107, 339] on span "UBSF Guritiba" at bounding box center [238, 352] width 439 height 26
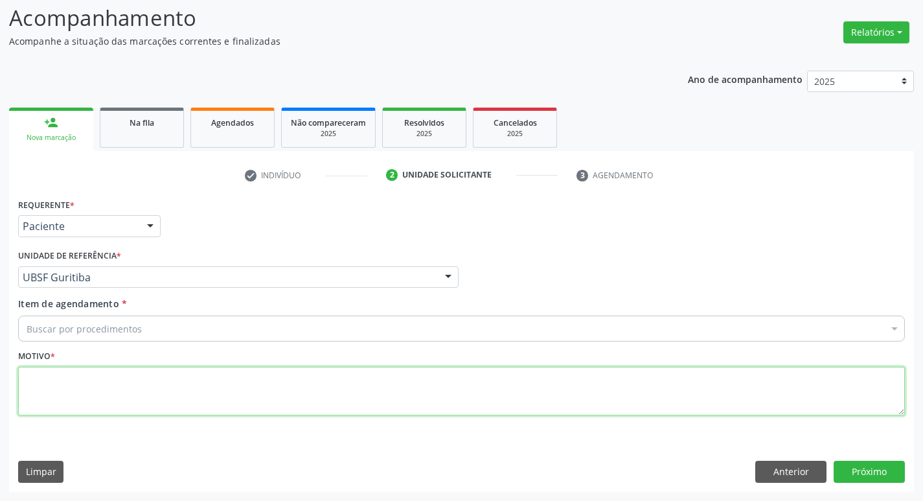
click at [88, 374] on textarea at bounding box center [461, 391] width 887 height 49
type textarea "AVALIACAO"
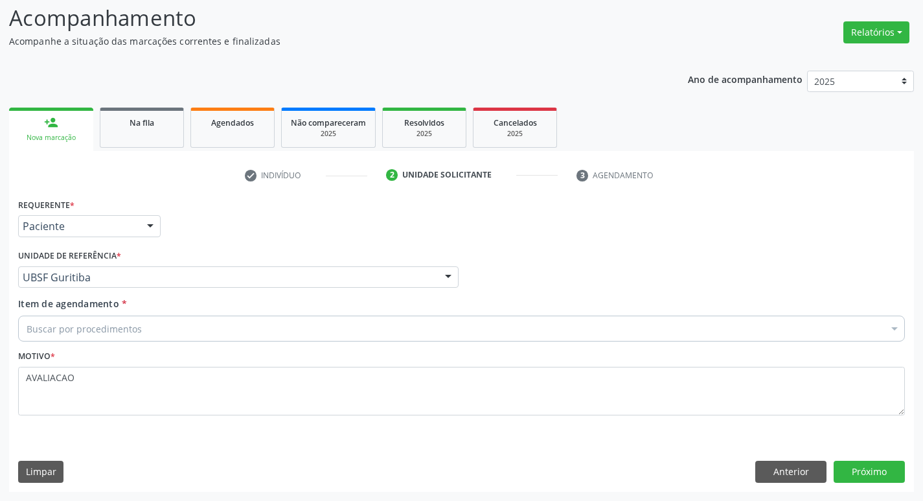
click at [155, 330] on div "Buscar por procedimentos" at bounding box center [461, 328] width 887 height 26
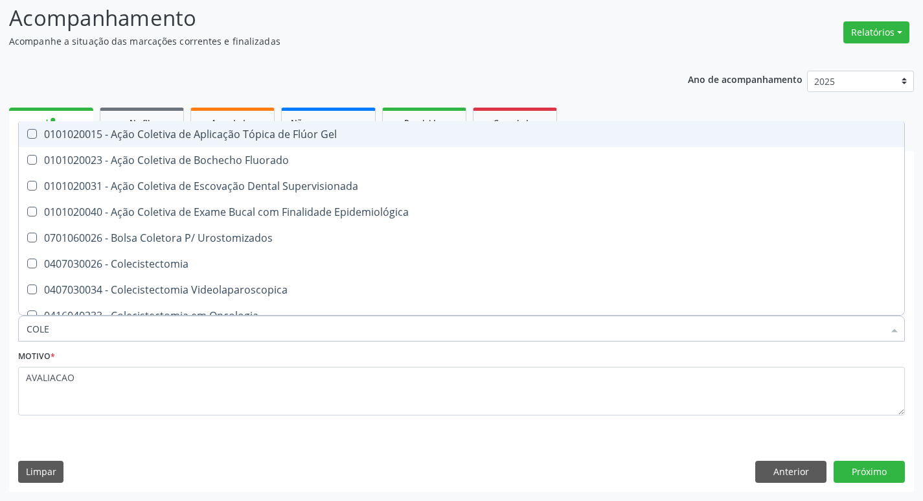
type input "COLES"
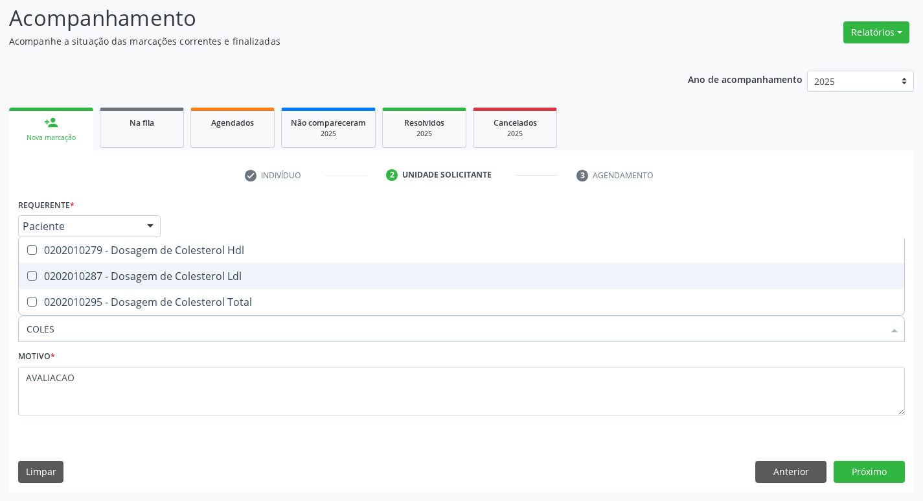
click at [165, 273] on div "0202010287 - Dosagem de Colesterol Ldl" at bounding box center [462, 276] width 870 height 10
checkbox Ldl "true"
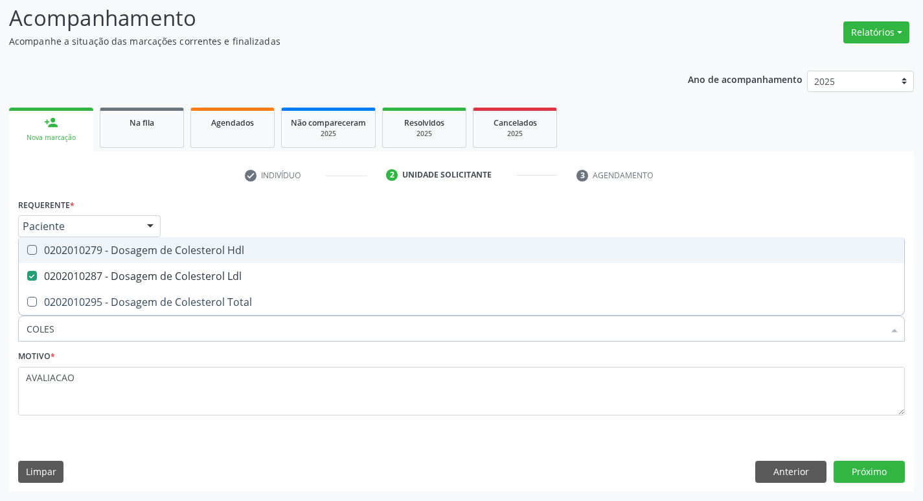
click at [156, 257] on span "0202010279 - Dosagem de Colesterol Hdl" at bounding box center [462, 250] width 886 height 26
checkbox Hdl "true"
type input "COLE"
checkbox Hdl "false"
checkbox Ldl "false"
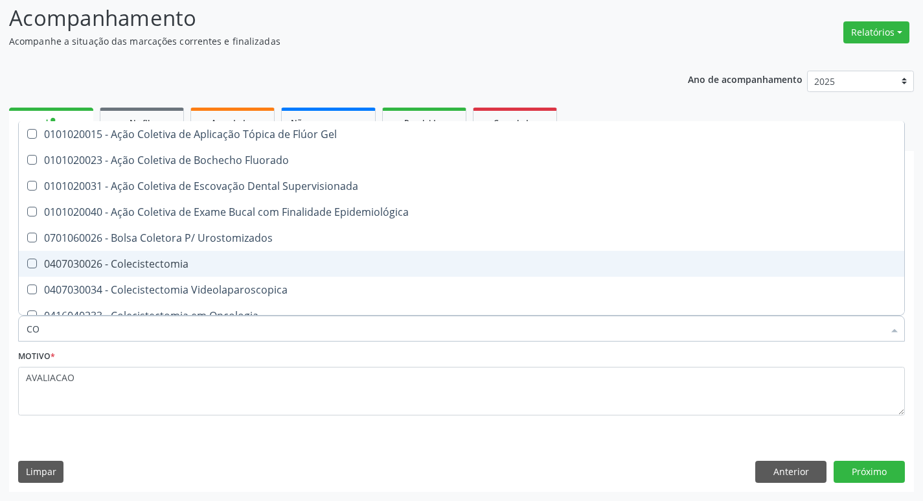
type input "C"
checkbox Hdl "false"
checkbox Ldl "false"
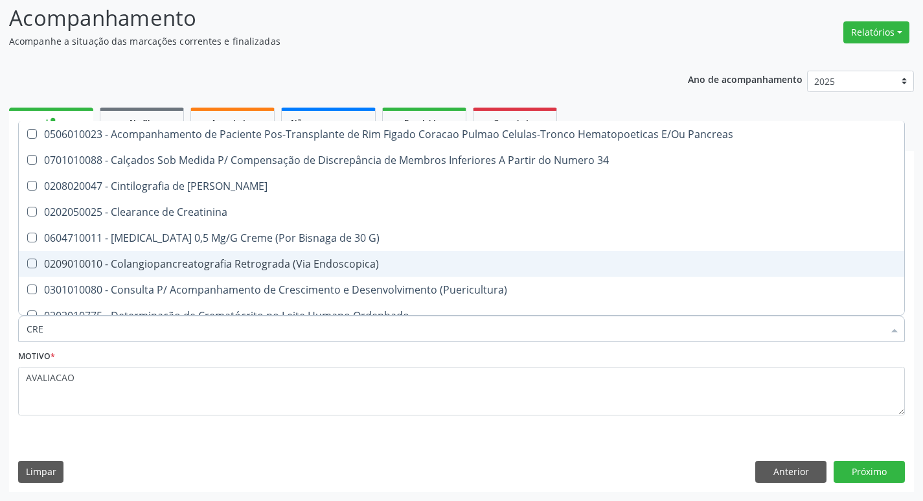
type input "CREA"
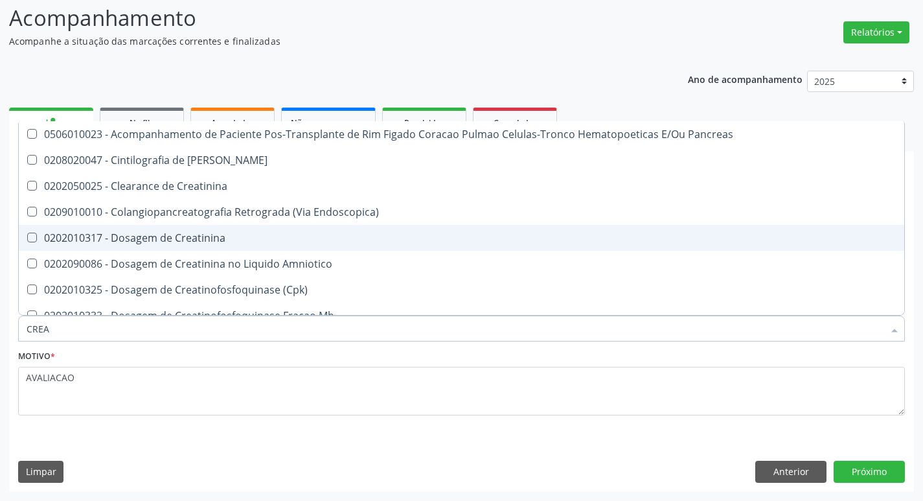
click at [161, 242] on div "0202010317 - Dosagem de Creatinina" at bounding box center [462, 238] width 870 height 10
checkbox Creatinina "true"
type input "CRE"
checkbox Creatinina "false"
checkbox Oncologia "true"
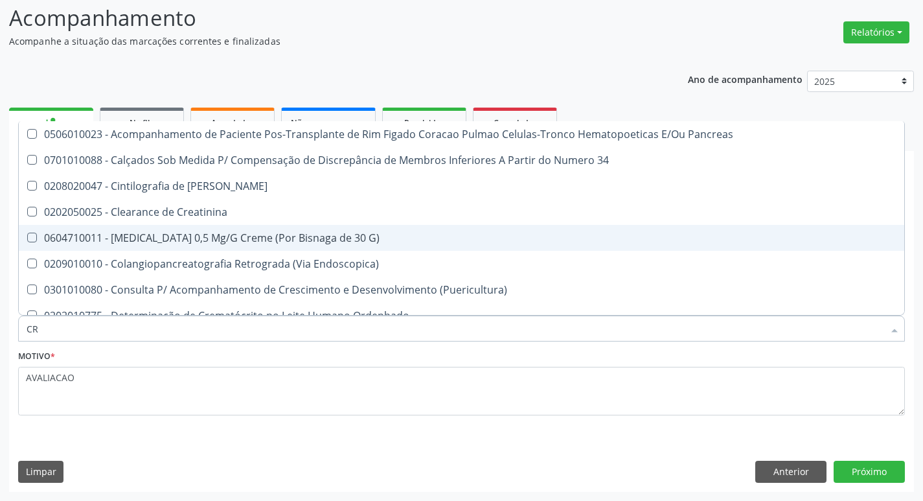
type input "C"
checkbox Creatinina "false"
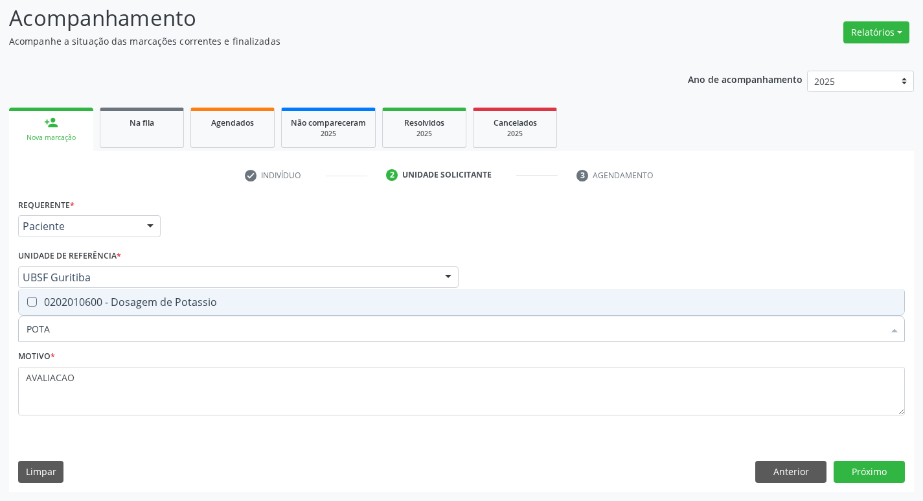
type input "POTAS"
click at [156, 303] on div "0202010600 - Dosagem de Potassio" at bounding box center [462, 302] width 870 height 10
checkbox Potassio "true"
type input "P"
checkbox Potassio "false"
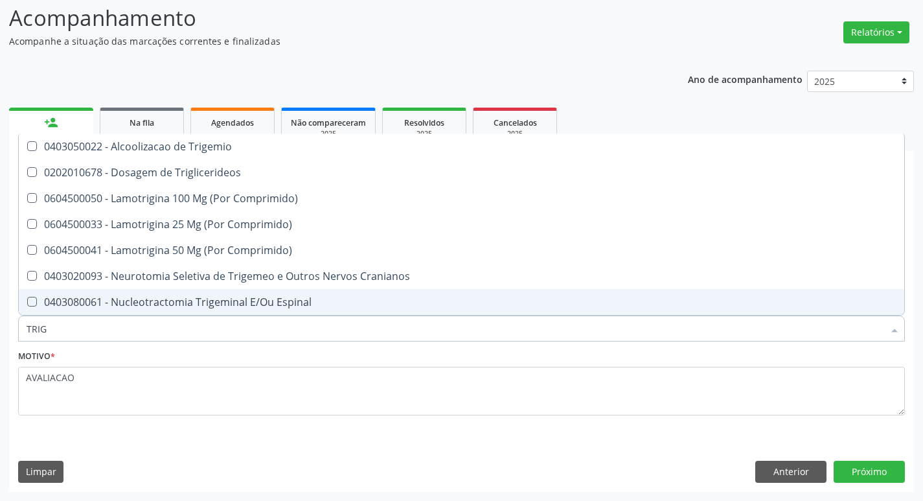
type input "TRIGL"
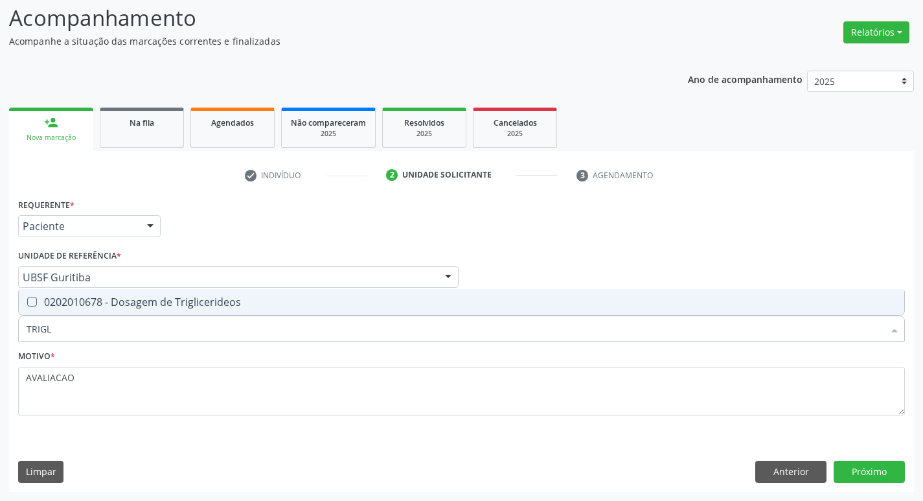
click at [156, 303] on div "0202010678 - Dosagem de Triglicerideos" at bounding box center [462, 302] width 870 height 10
checkbox Triglicerideos "true"
type input "TRIG"
checkbox Triglicerideos "false"
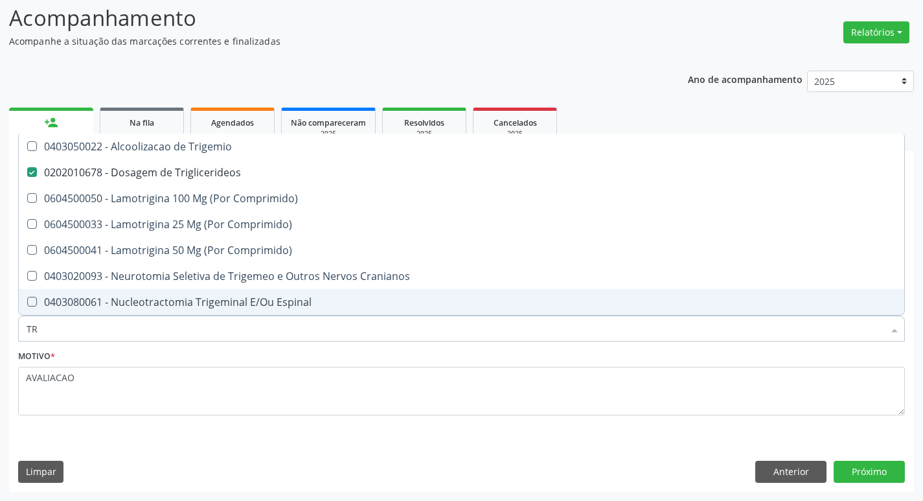
type input "T"
checkbox Triglicerideos "false"
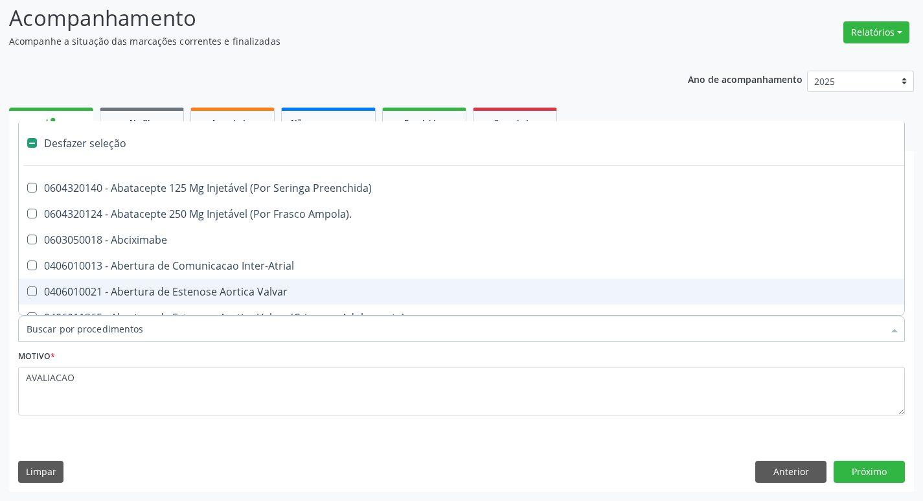
type input "2"
checkbox Monopolar "true"
checkbox Quadril "true"
checkbox Biologica "true"
checkbox Conica "true"
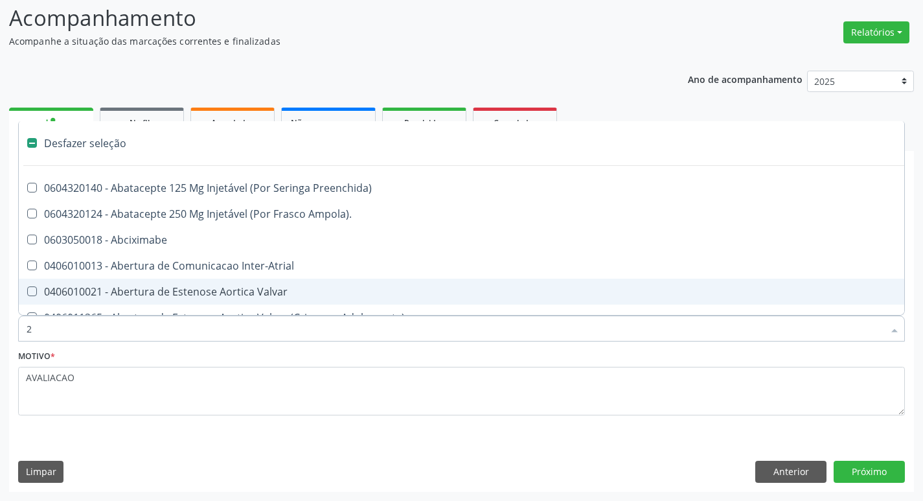
checkbox Aorto-Cavitarias "true"
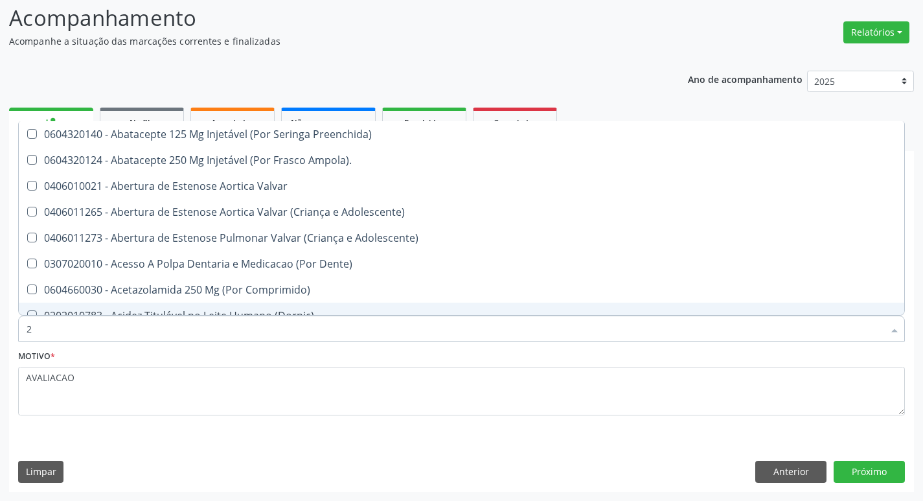
type input "20205001"
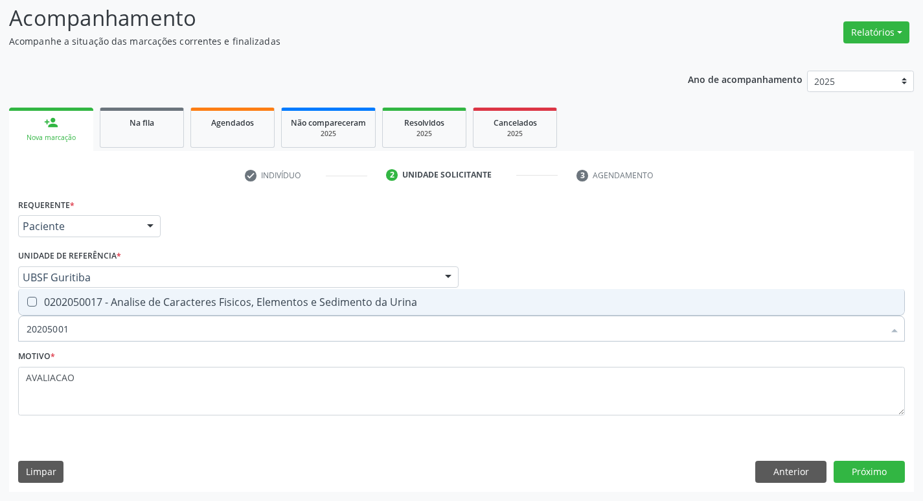
click at [132, 306] on div "0202050017 - Analise de Caracteres Fisicos, Elementos e Sedimento da Urina" at bounding box center [462, 302] width 870 height 10
checkbox Urina "true"
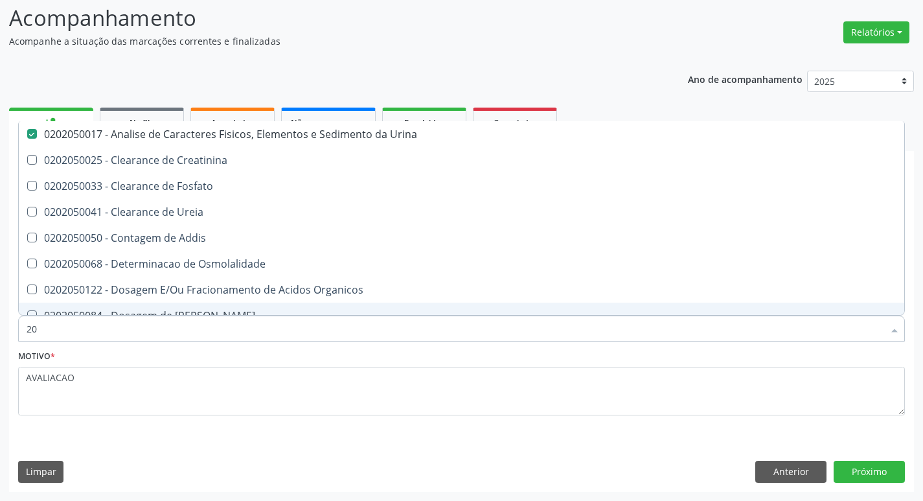
type input "2"
checkbox Urina "false"
checkbox Ureia "false"
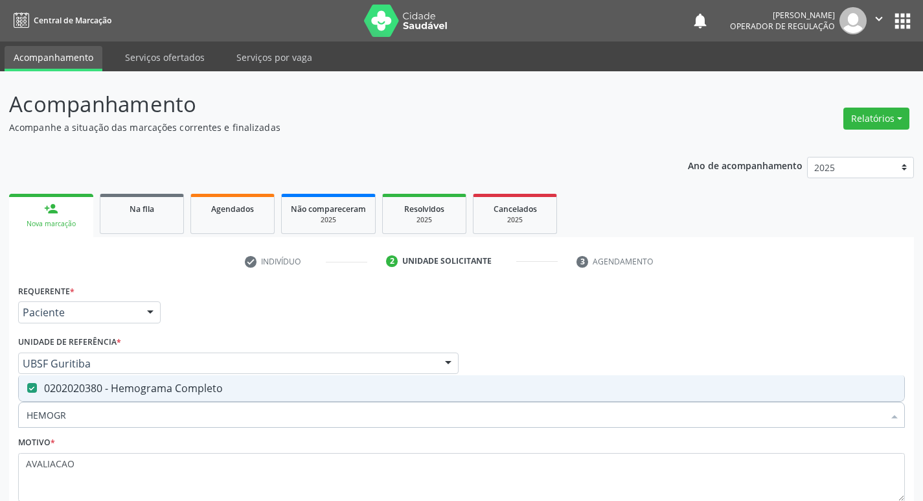
scroll to position [86, 0]
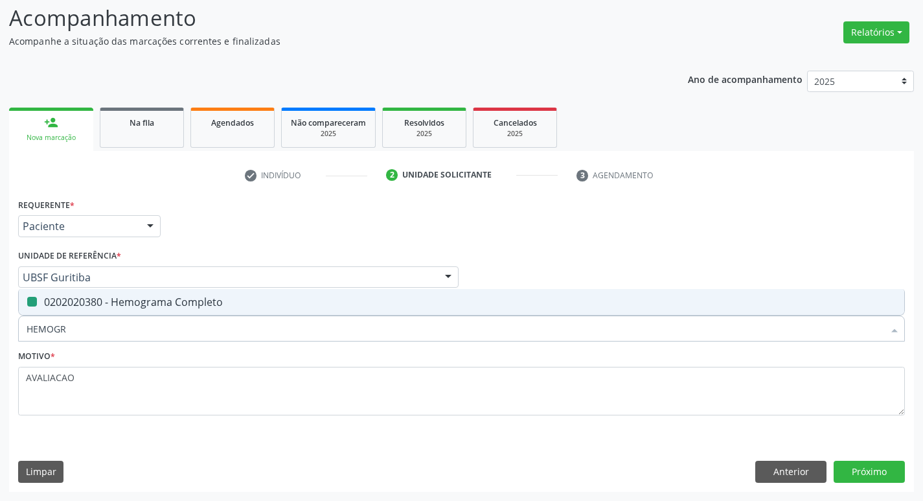
type input "HEMOG"
checkbox Completo "false"
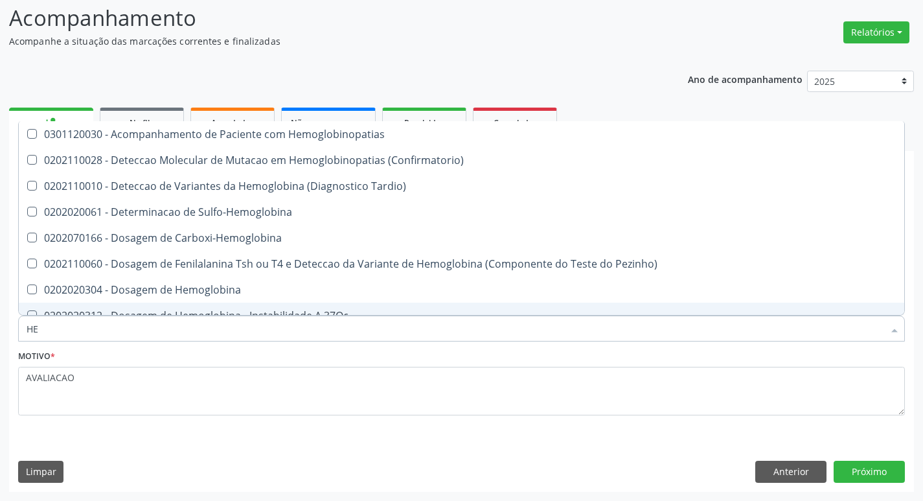
type input "H"
checkbox Glicosilada "false"
checkbox Completo "false"
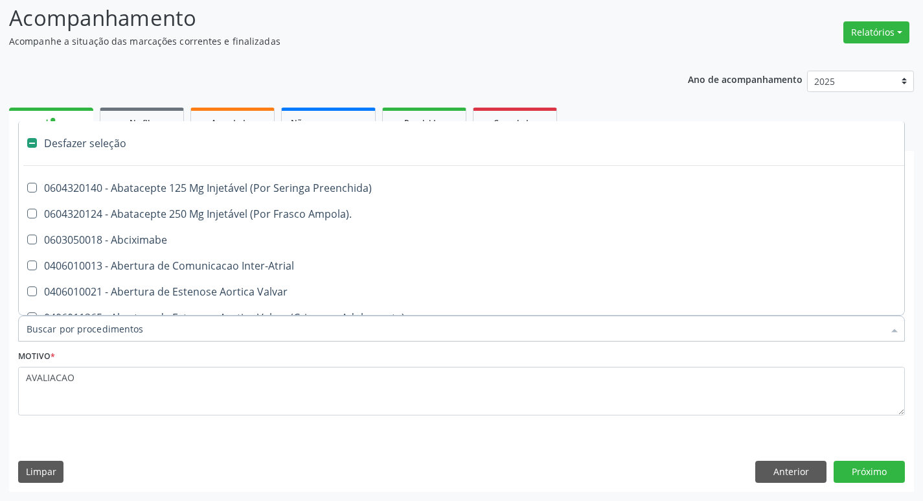
type input "S"
checkbox Revestido\) "true"
checkbox Urina "false"
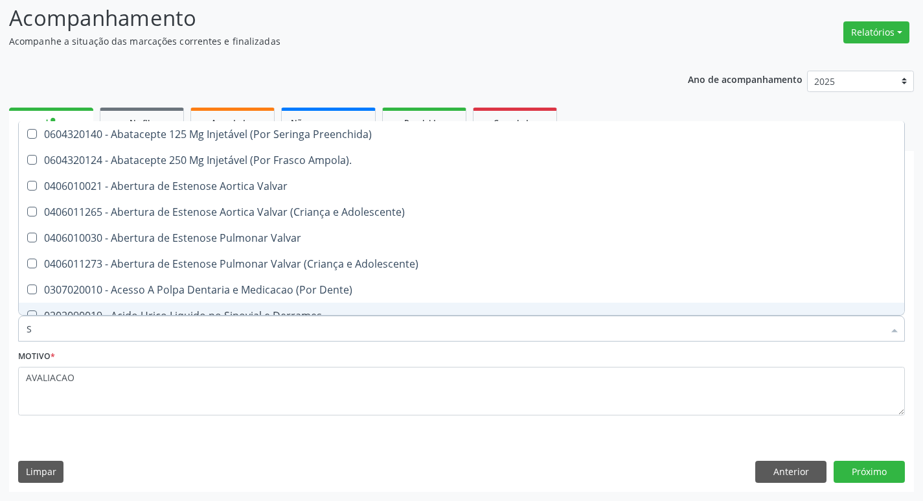
type input "SO"
checkbox Urina "false"
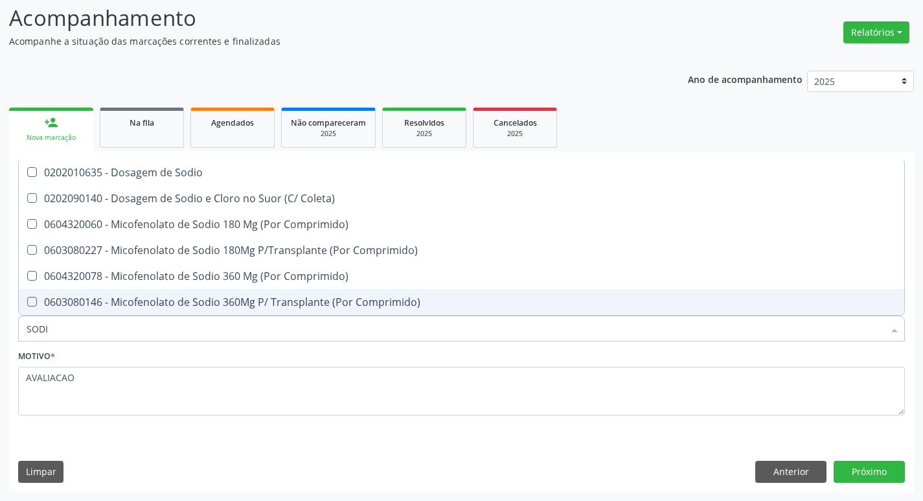
type input "SODIO"
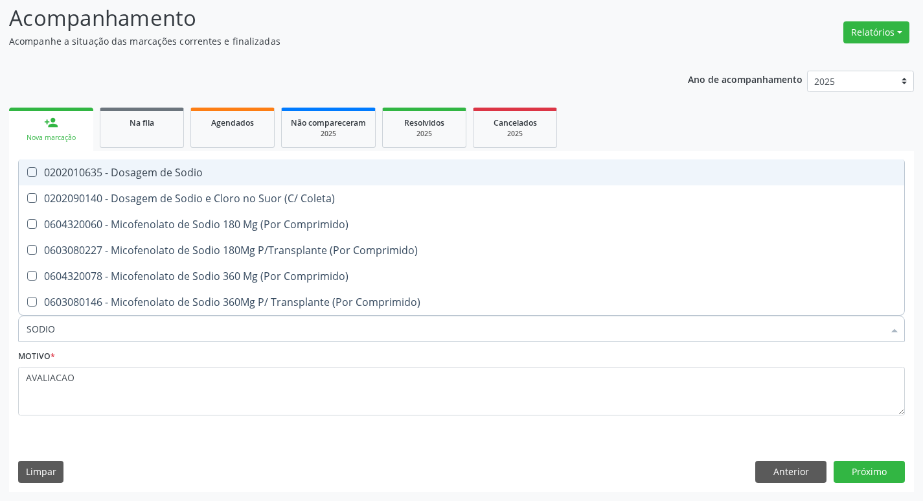
click at [191, 165] on span "0202010635 - Dosagem de Sodio" at bounding box center [462, 172] width 886 height 26
checkbox Sodio "true"
type input "S"
checkbox Sodio "false"
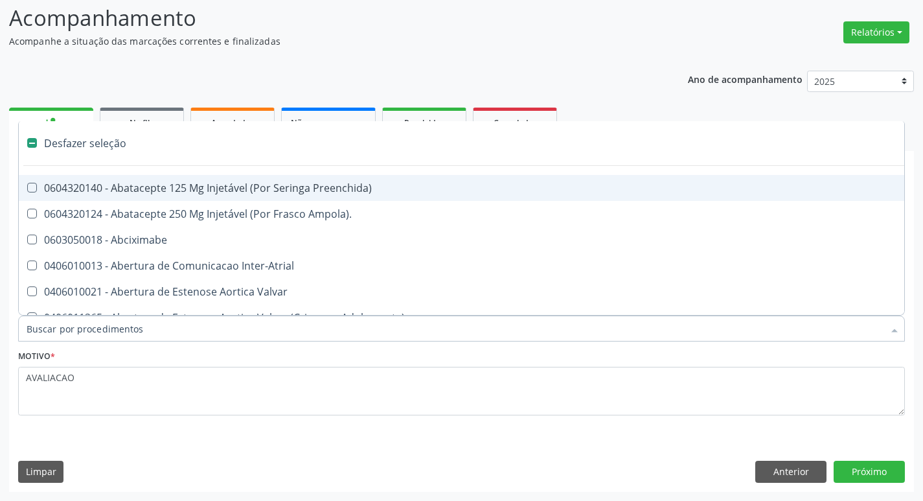
type input "2"
checkbox Hepático "true"
checkbox Urina "false"
checkbox \(Coloscopia\) "true"
checkbox Monopolar "true"
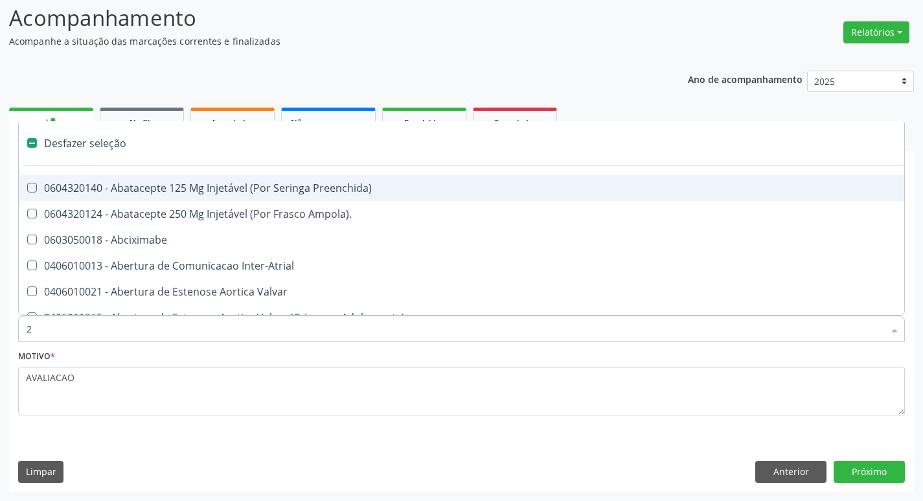
checkbox Quadril "true"
checkbox Biologica "true"
checkbox Vagina "true"
checkbox Puerperal "true"
checkbox Conica "true"
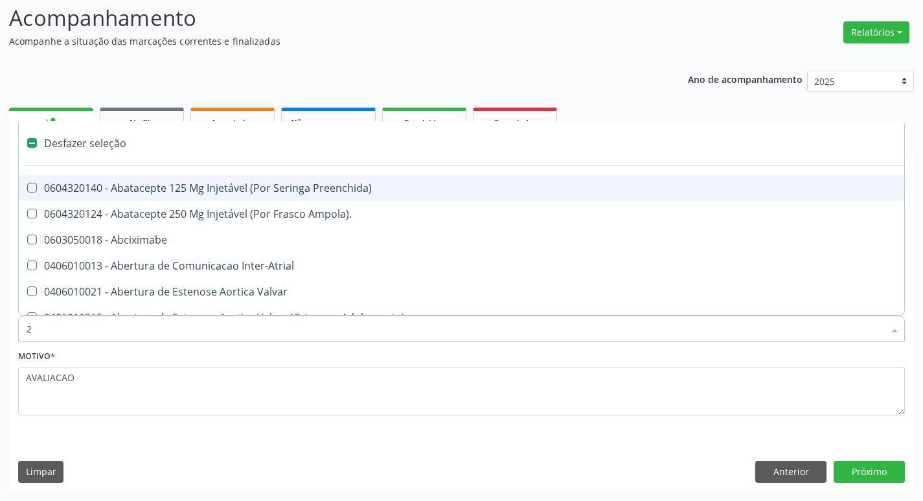
checkbox Inter-Ventricular "true"
checkbox Aorto-Cavitarias "true"
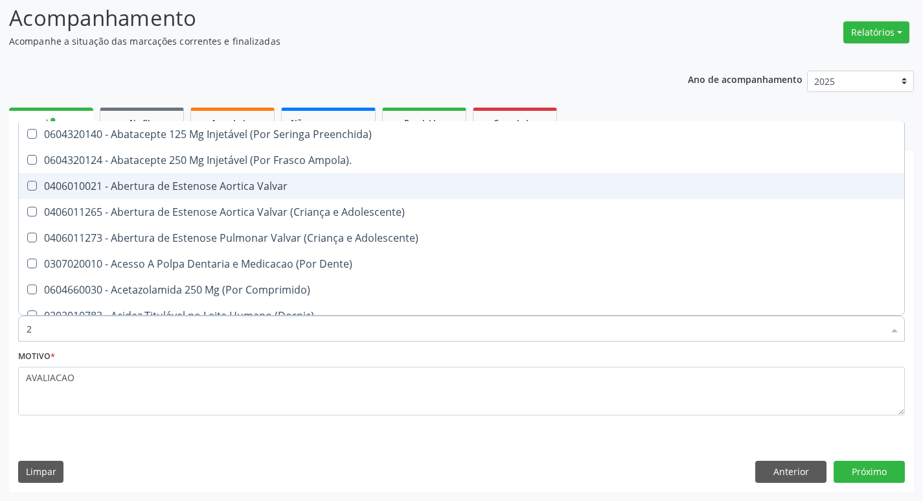
type input "20204008"
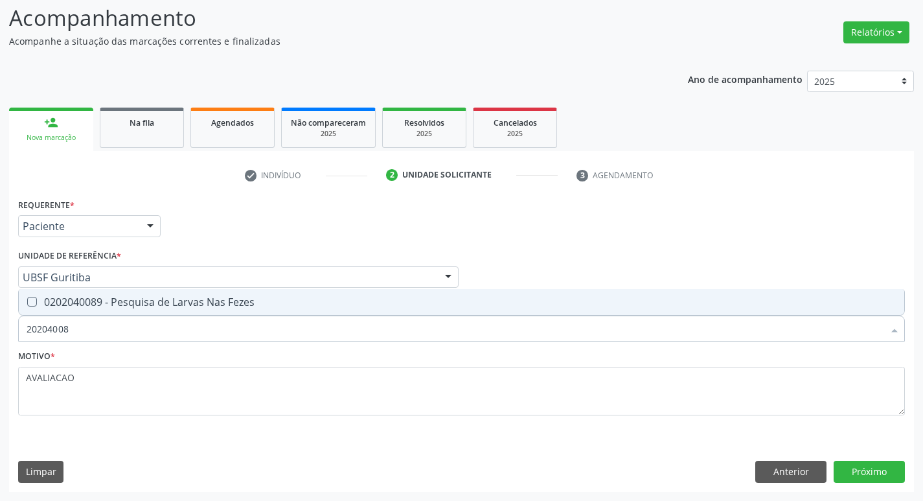
click at [173, 304] on div "0202040089 - Pesquisa de Larvas Nas Fezes" at bounding box center [462, 302] width 870 height 10
checkbox Fezes "true"
type input "2020400"
checkbox Fezes "false"
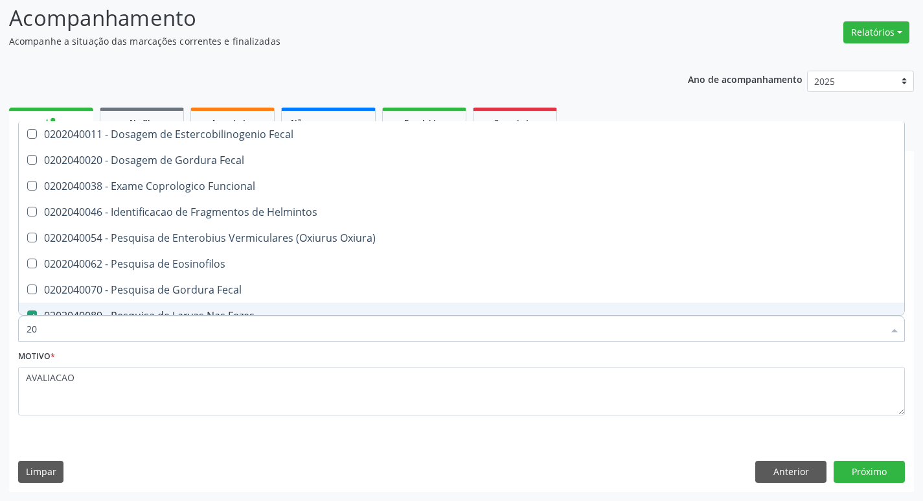
type input "2"
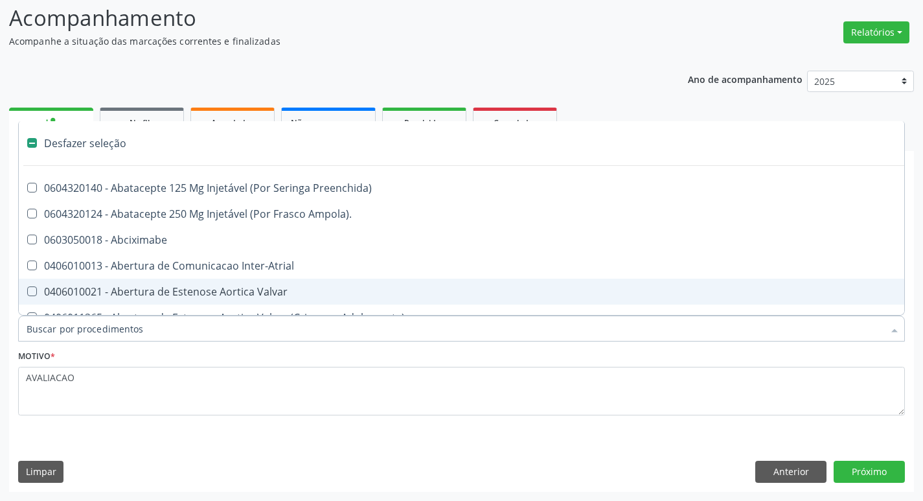
checkbox Inter-Atrial "false"
checkbox Adolescente\) "false"
checkbox Paciente\) "false"
type input "V"
checkbox Urina "false"
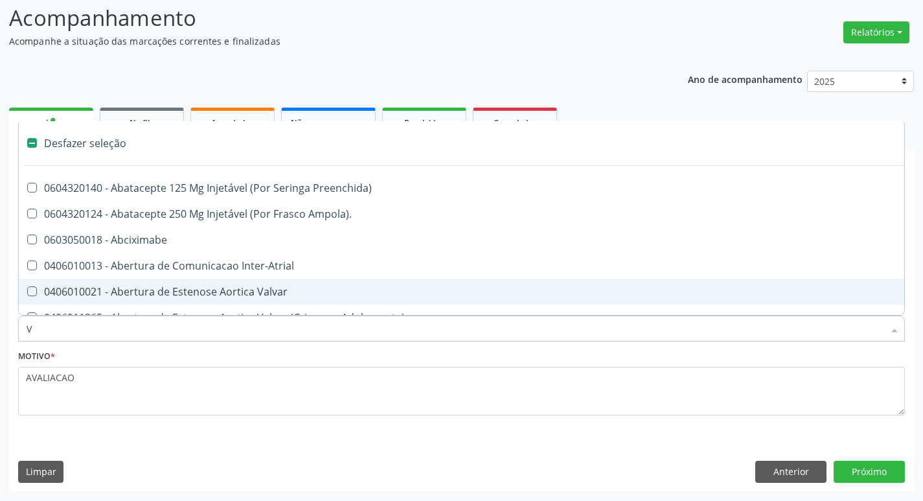
checkbox Fumante "true"
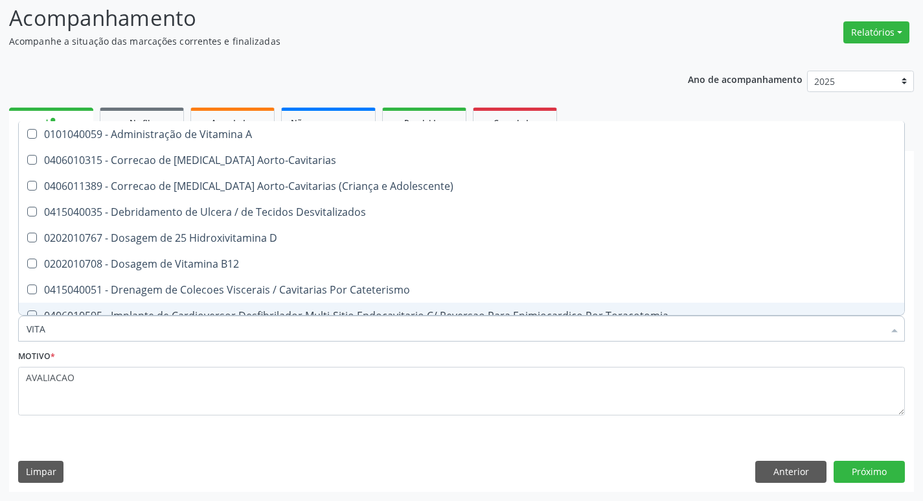
type input "VITAM"
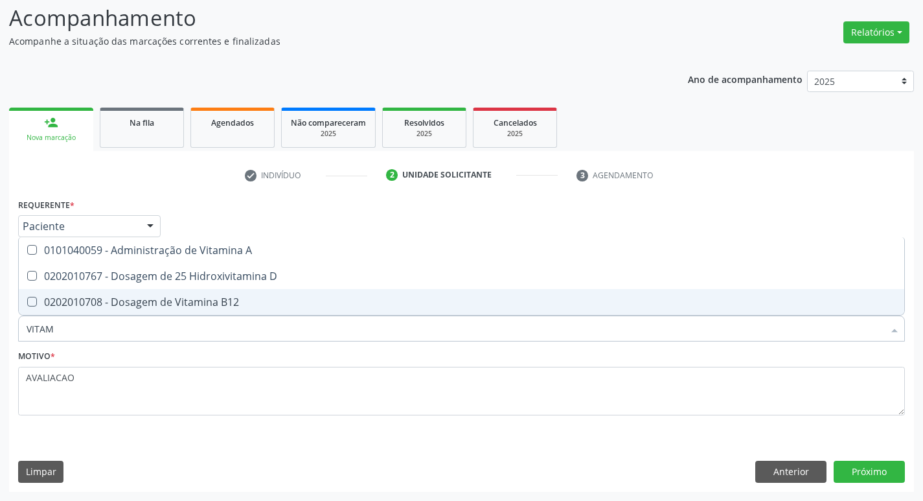
click at [166, 303] on div "0202010708 - Dosagem de Vitamina B12" at bounding box center [462, 302] width 870 height 10
checkbox B12 "true"
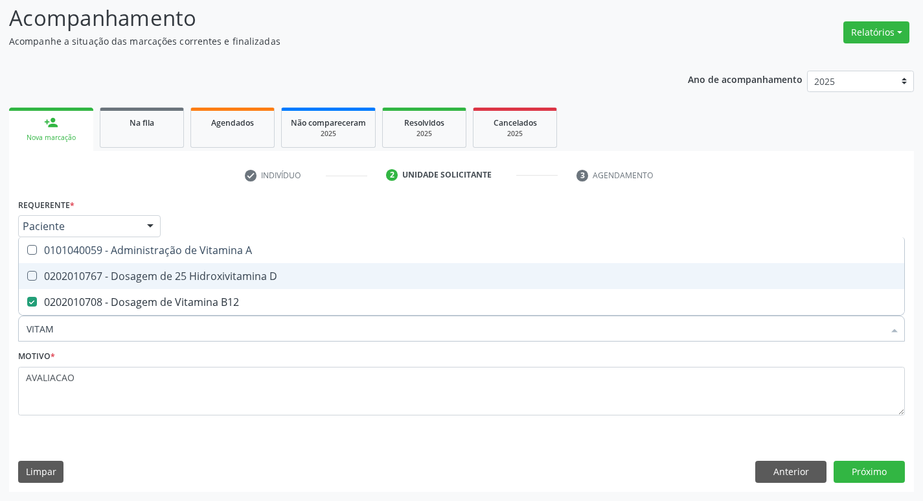
click at [141, 280] on div "0202010767 - Dosagem de 25 Hidroxivitamina D" at bounding box center [462, 276] width 870 height 10
checkbox D "true"
type input "VITA"
checkbox D "false"
checkbox B12 "false"
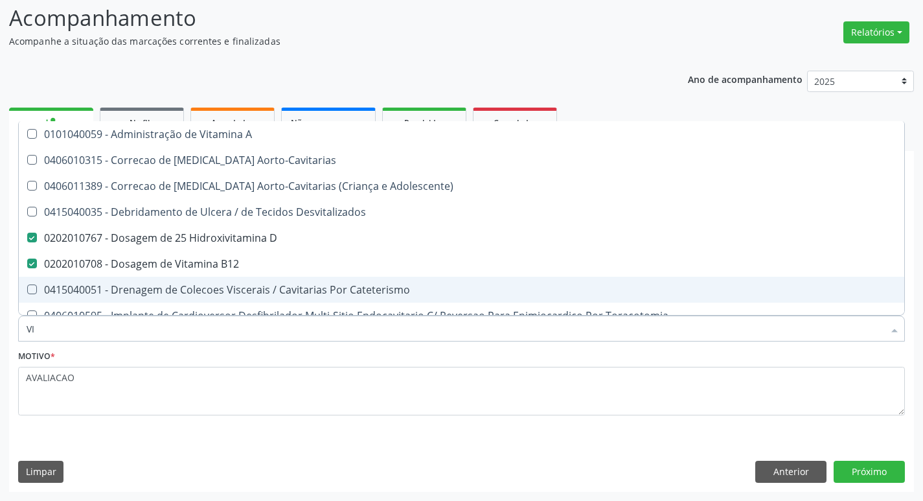
type input "V"
checkbox D "false"
checkbox B12 "false"
checkbox Cateterismo "false"
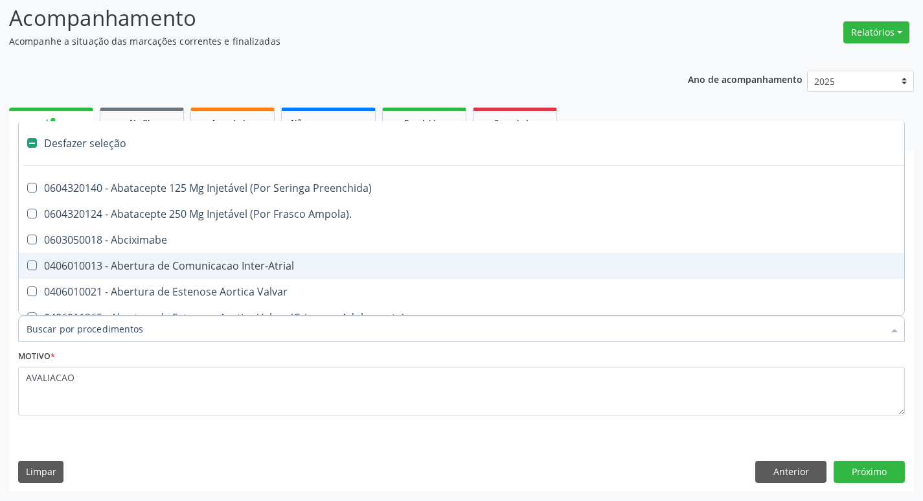
type input "T"
checkbox Dedo "true"
checkbox Urina "false"
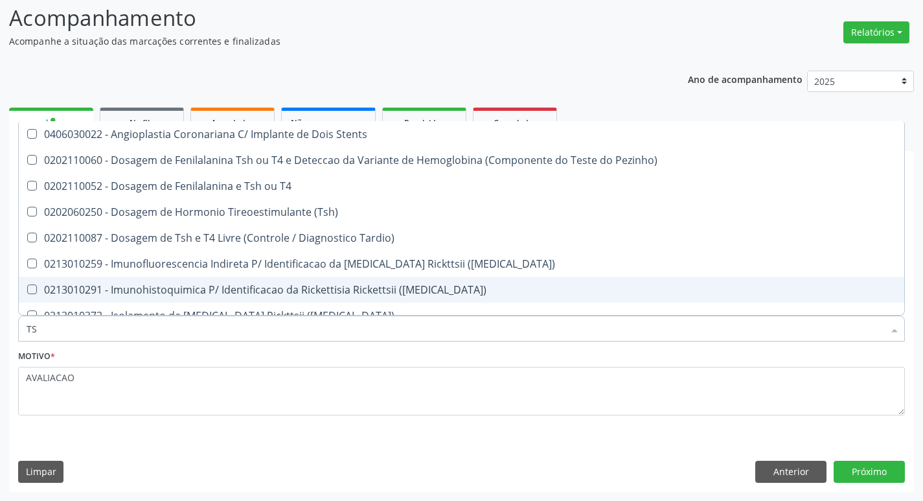
type input "TSH"
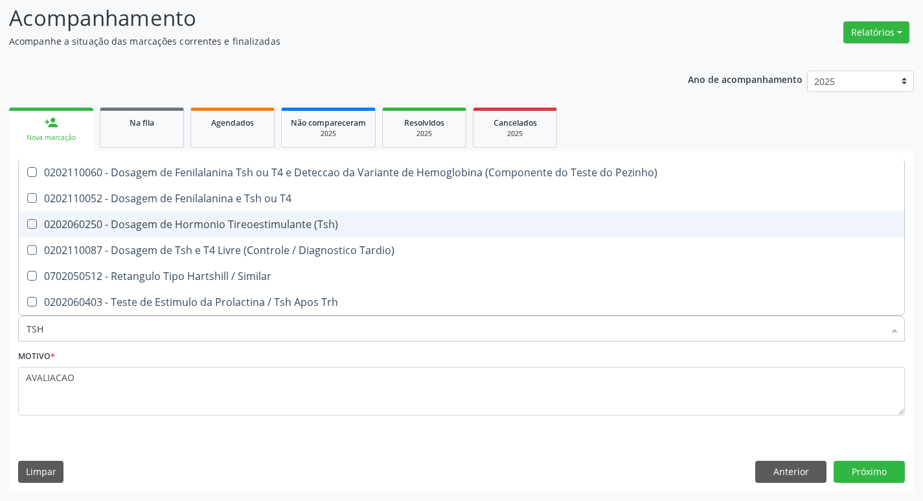
click at [136, 226] on div "0202060250 - Dosagem de Hormonio Tireoestimulante (Tsh)" at bounding box center [462, 224] width 870 height 10
checkbox \(Tsh\) "true"
type input "TS"
checkbox \(Tsh\) "false"
checkbox Tardio\) "true"
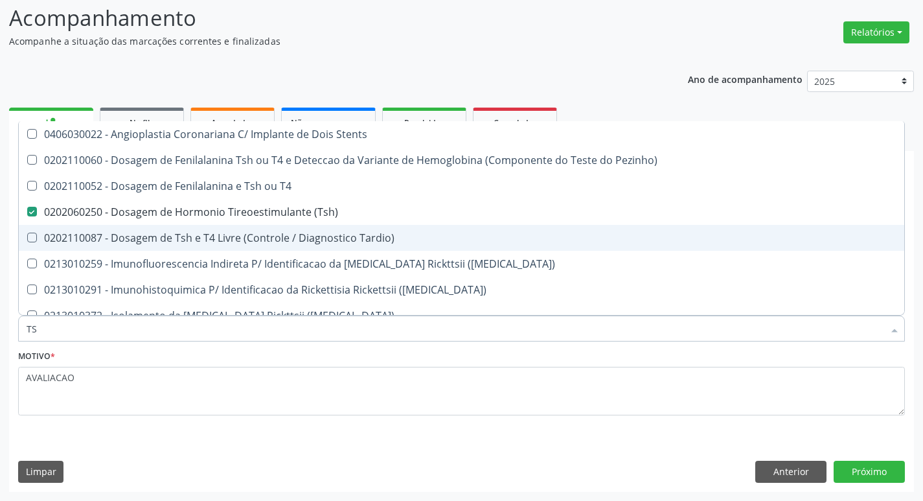
type input "T"
checkbox \(Tsh\) "false"
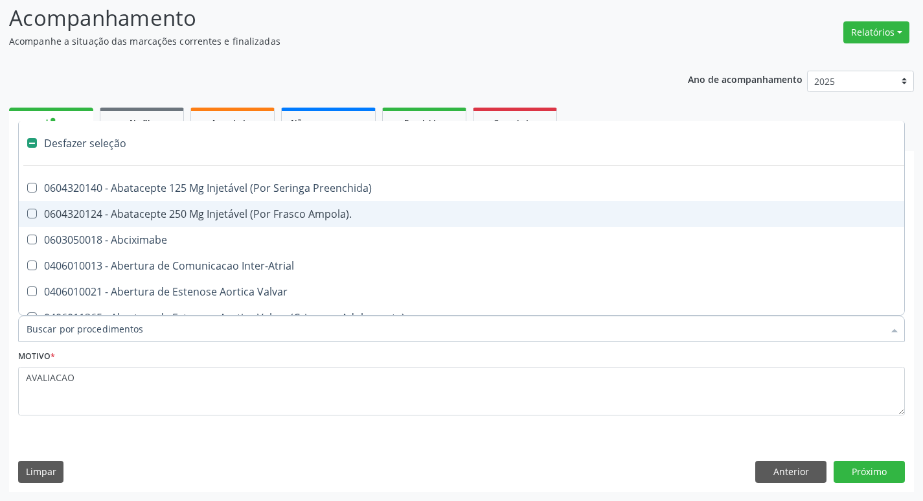
type input "3"
checkbox Urina "false"
checkbox Oral "true"
checkbox Antibiotico "true"
checkbox Encefalica "true"
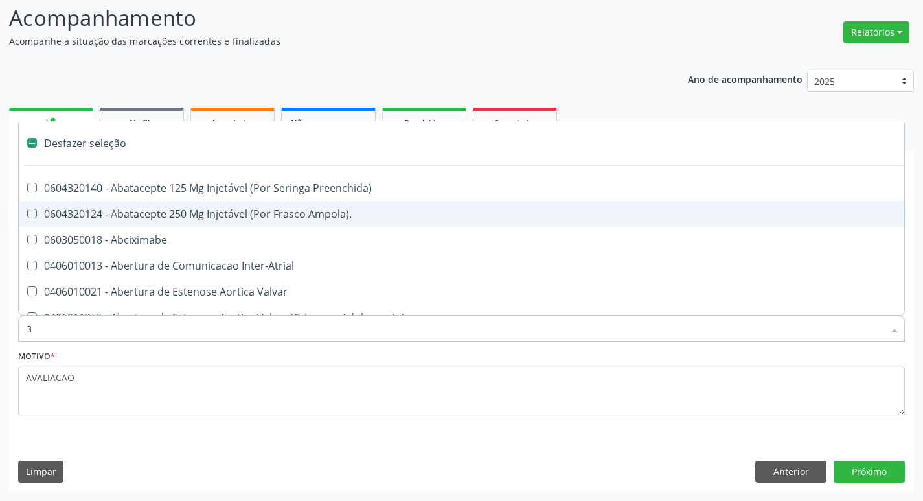
checkbox Osso "true"
checkbox Aspiracao "true"
checkbox Adolescente\) "true"
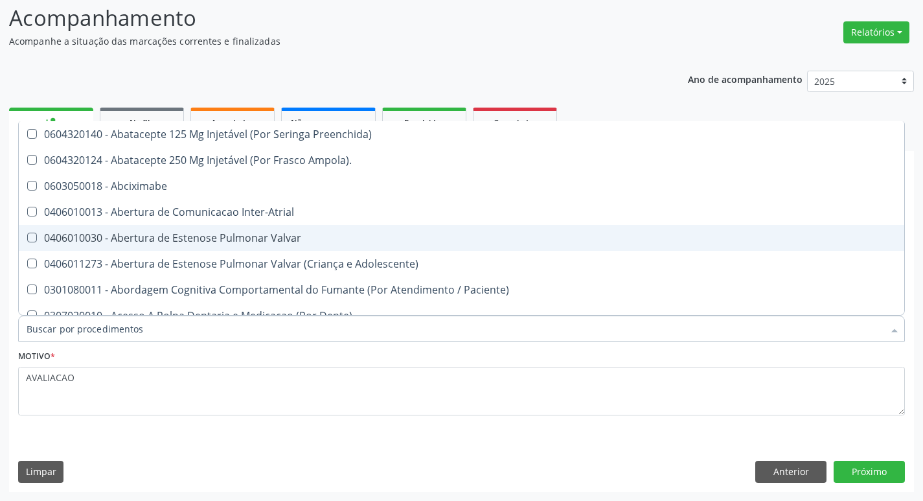
checkbox Lisa "true"
checkbox \(Psa\) "false"
checkbox Creatinina "false"
checkbox Glicose "false"
checkbox Glicosilada "false"
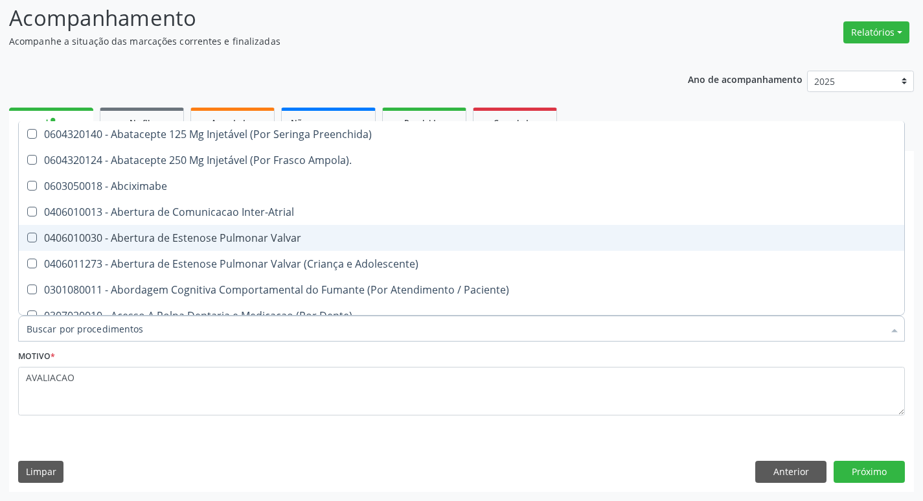
checkbox Sodio "false"
checkbox Completo "false"
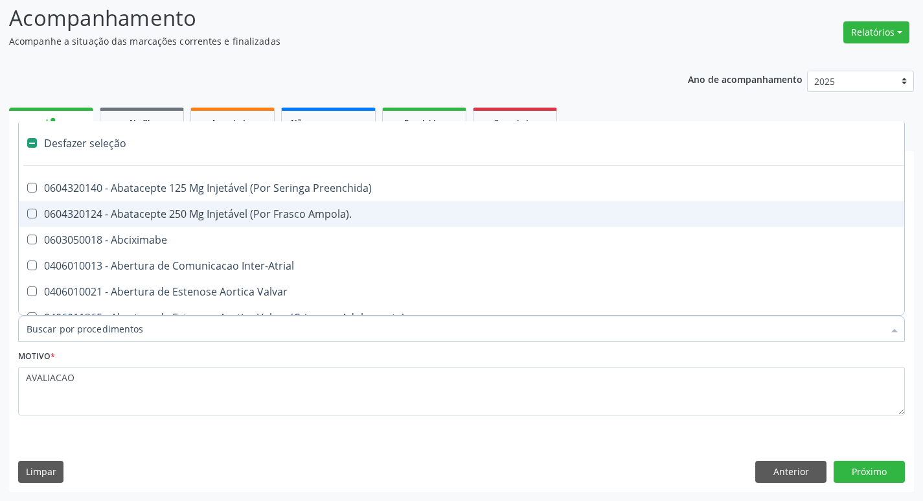
type input "T"
checkbox Dedo "true"
checkbox Urina "false"
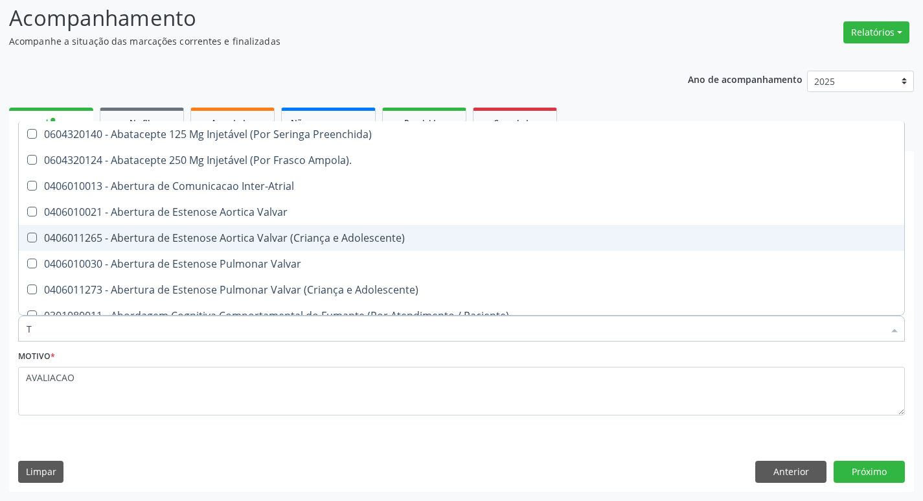
type input "T4"
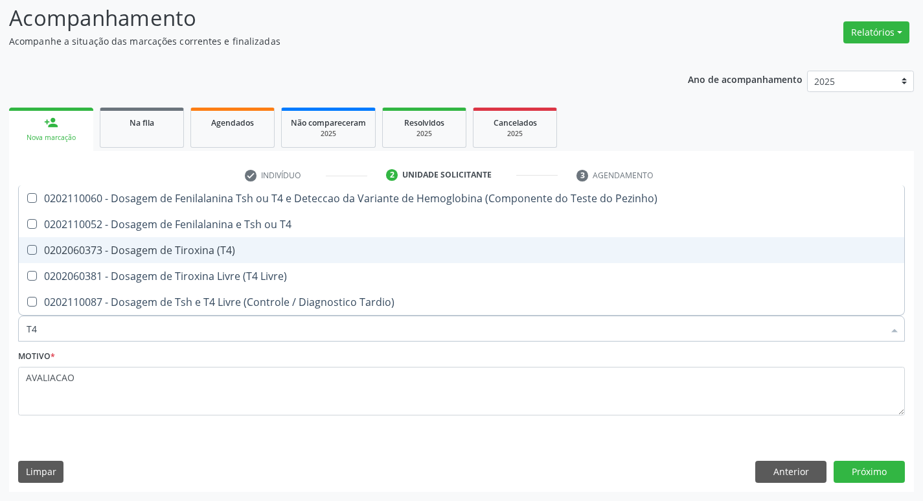
click at [177, 249] on div "0202060373 - Dosagem de Tiroxina (T4)" at bounding box center [462, 250] width 870 height 10
checkbox \(T4\) "true"
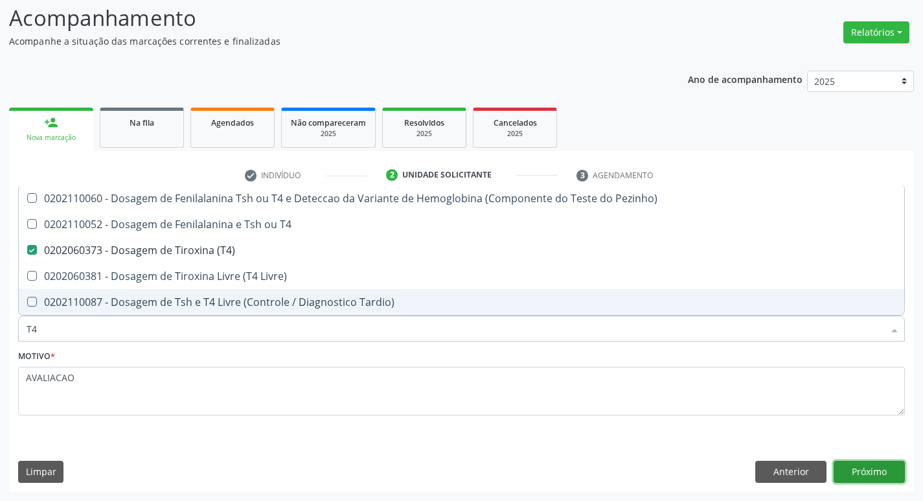
click at [873, 465] on button "Próximo" at bounding box center [869, 472] width 71 height 22
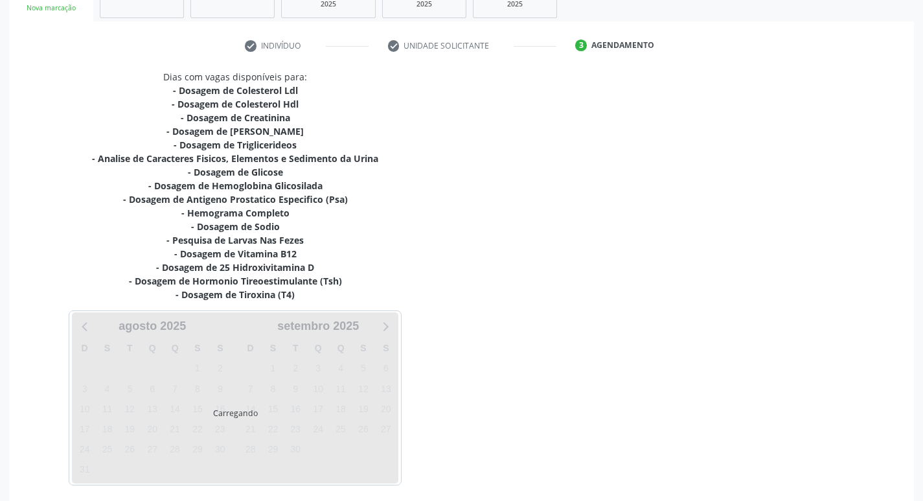
scroll to position [267, 0]
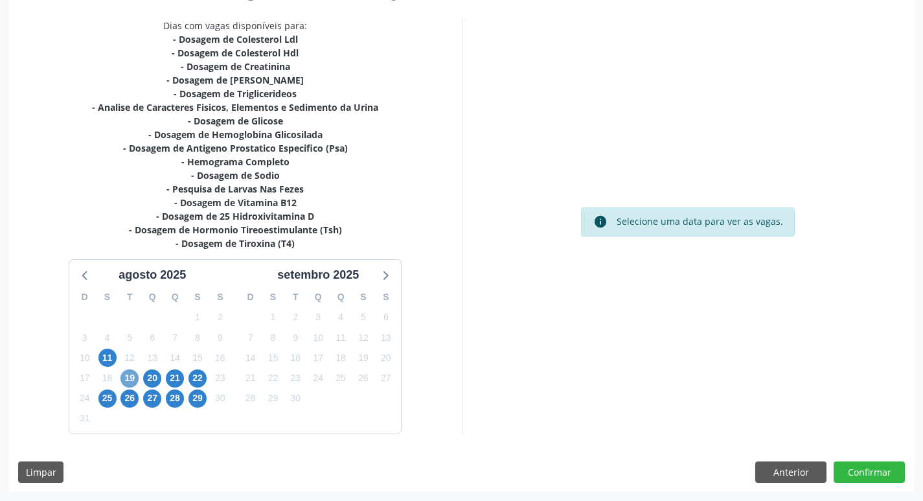
click at [135, 382] on span "19" at bounding box center [129, 378] width 18 height 18
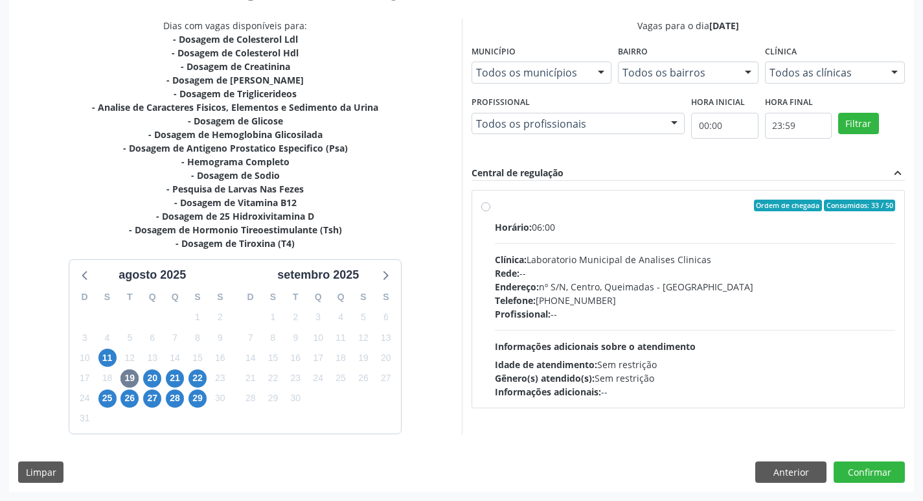
click at [615, 269] on div "Rede: --" at bounding box center [695, 273] width 401 height 14
click at [490, 211] on input "Ordem de chegada Consumidos: 33 / 50 Horário: 06:00 Clínica: Laboratorio Munici…" at bounding box center [485, 206] width 9 height 12
radio input "true"
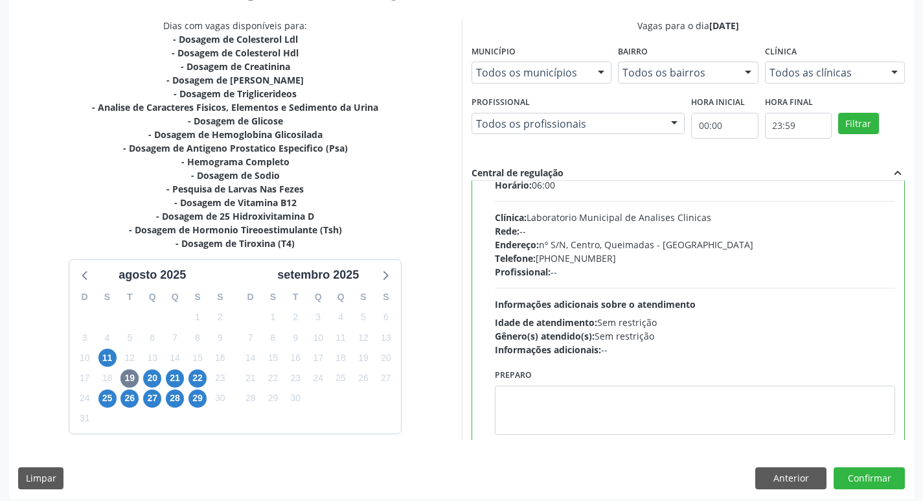
scroll to position [64, 0]
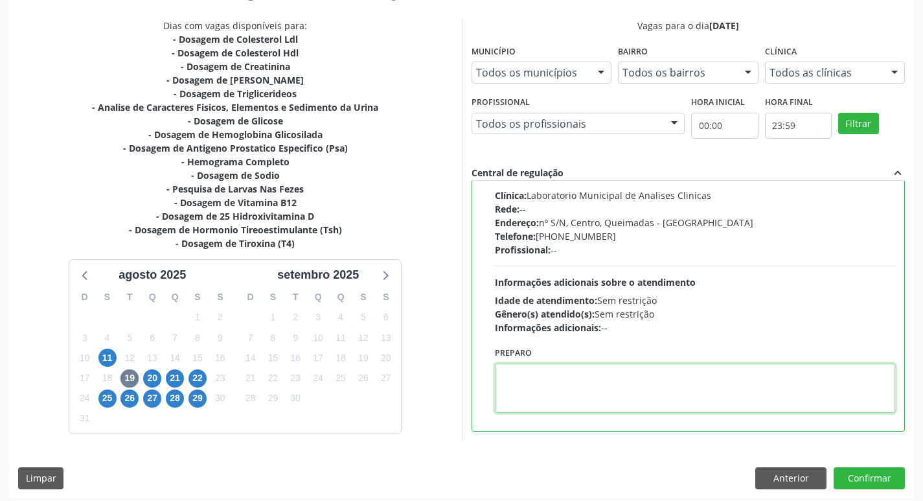
click at [575, 392] on textarea at bounding box center [695, 387] width 401 height 49
paste textarea "IR EM [GEOGRAPHIC_DATA]"
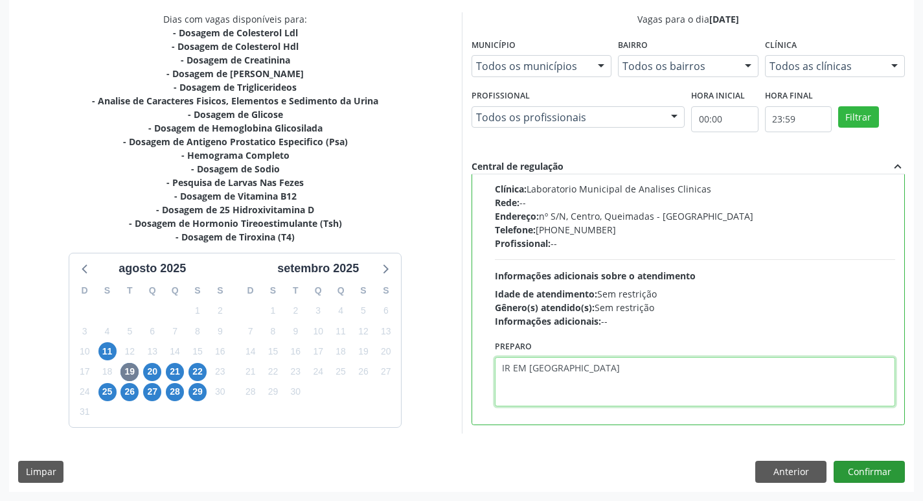
type textarea "IR EM [GEOGRAPHIC_DATA]"
click at [856, 470] on button "Confirmar" at bounding box center [869, 472] width 71 height 22
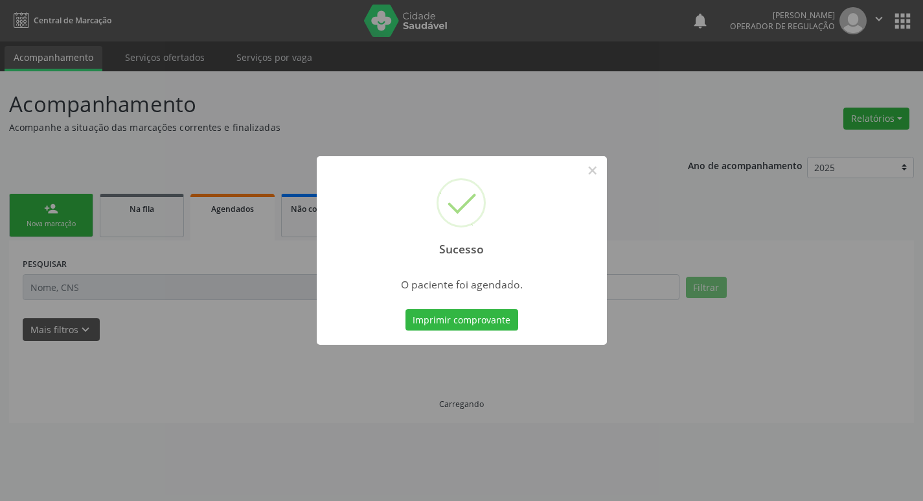
scroll to position [0, 0]
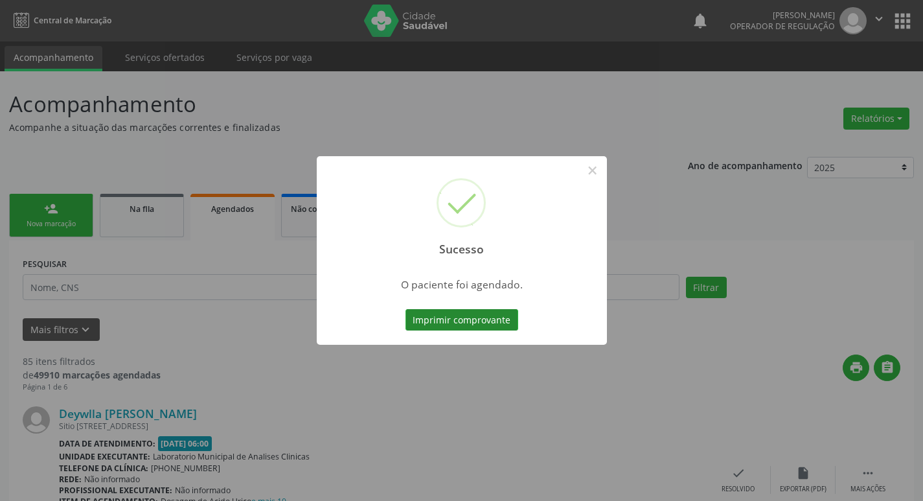
click at [487, 317] on button "Imprimir comprovante" at bounding box center [462, 320] width 113 height 22
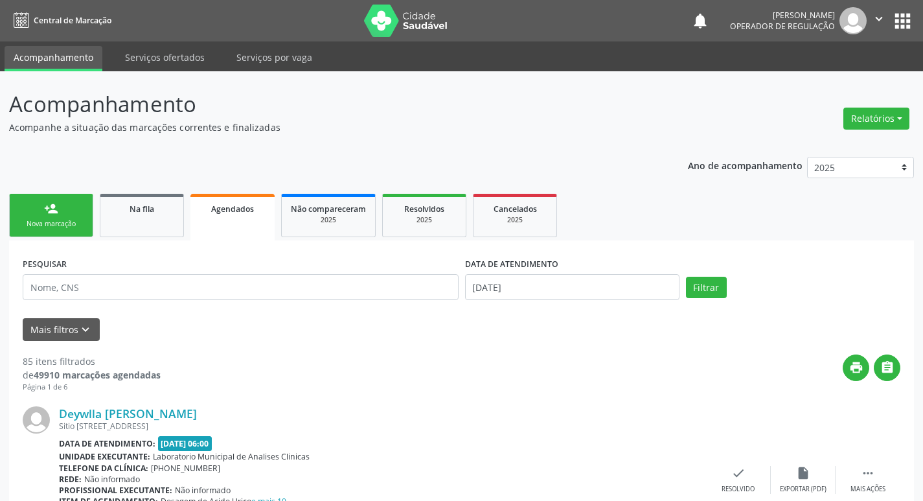
click at [58, 209] on link "person_add Nova marcação" at bounding box center [51, 215] width 84 height 43
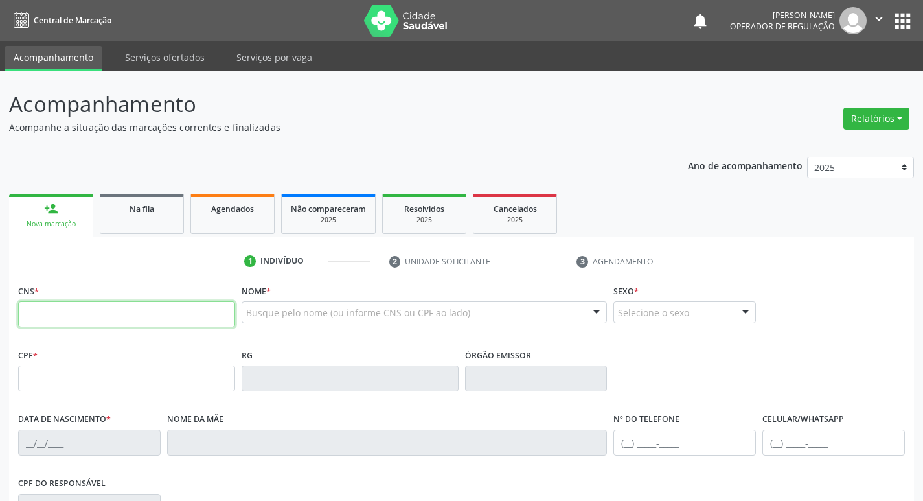
click at [78, 310] on input "text" at bounding box center [126, 314] width 217 height 26
type input "704 8025 5491 3242"
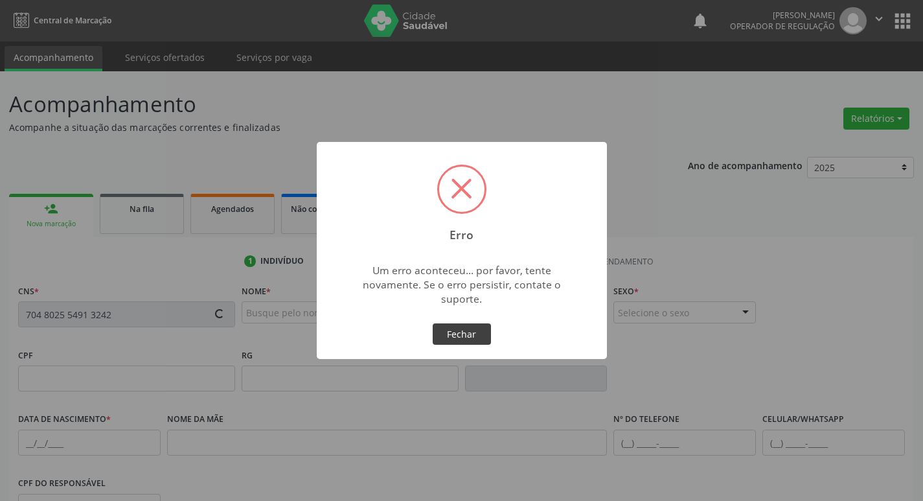
click at [455, 338] on button "Fechar" at bounding box center [462, 334] width 58 height 22
